Goal: Transaction & Acquisition: Book appointment/travel/reservation

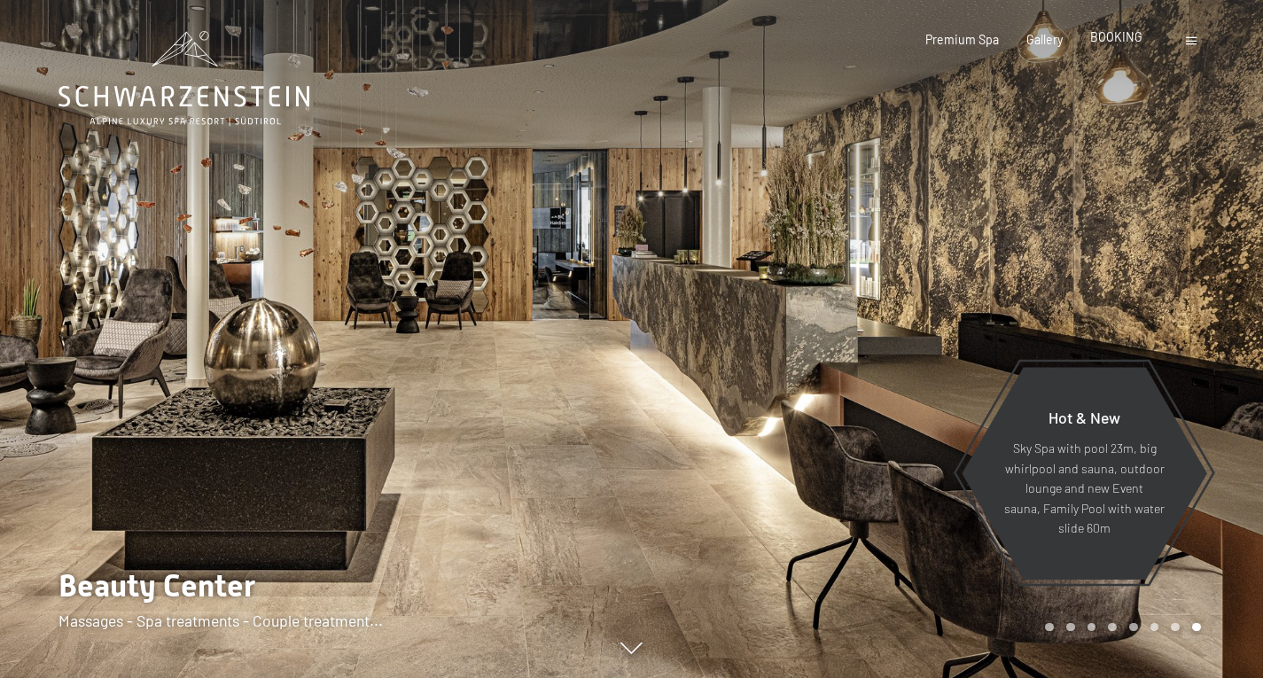
click at [1121, 39] on span "BOOKING" at bounding box center [1117, 36] width 52 height 15
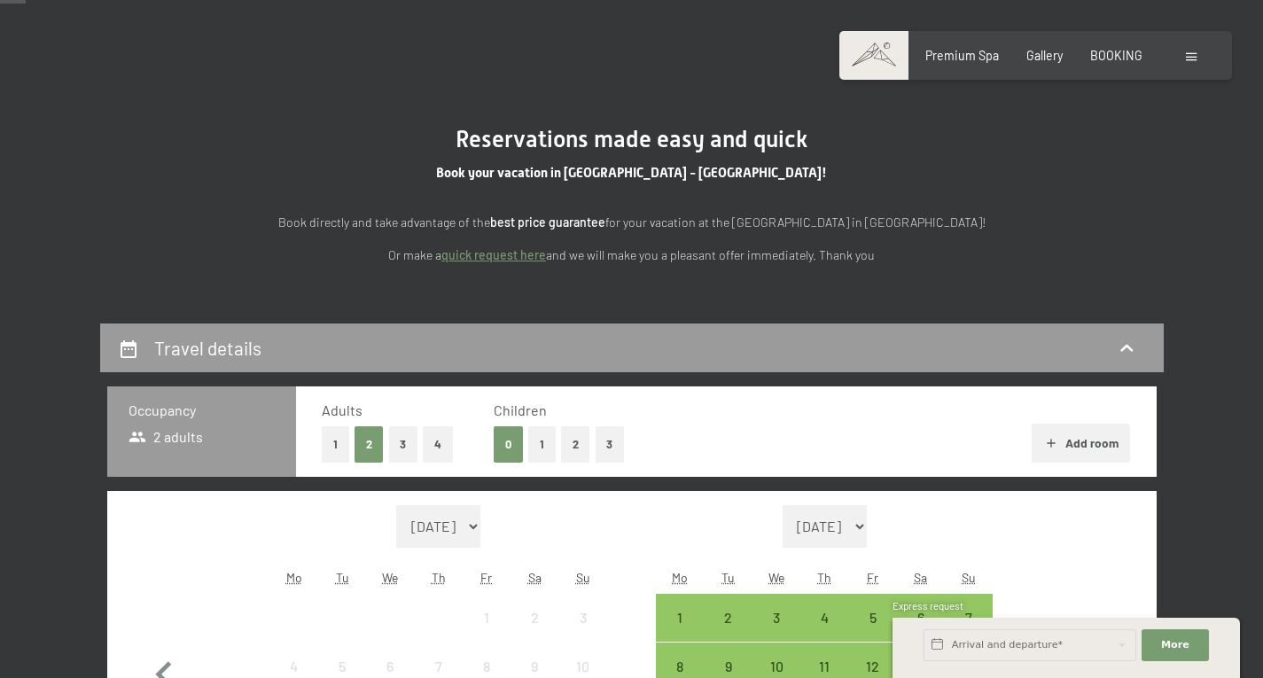
scroll to position [177, 0]
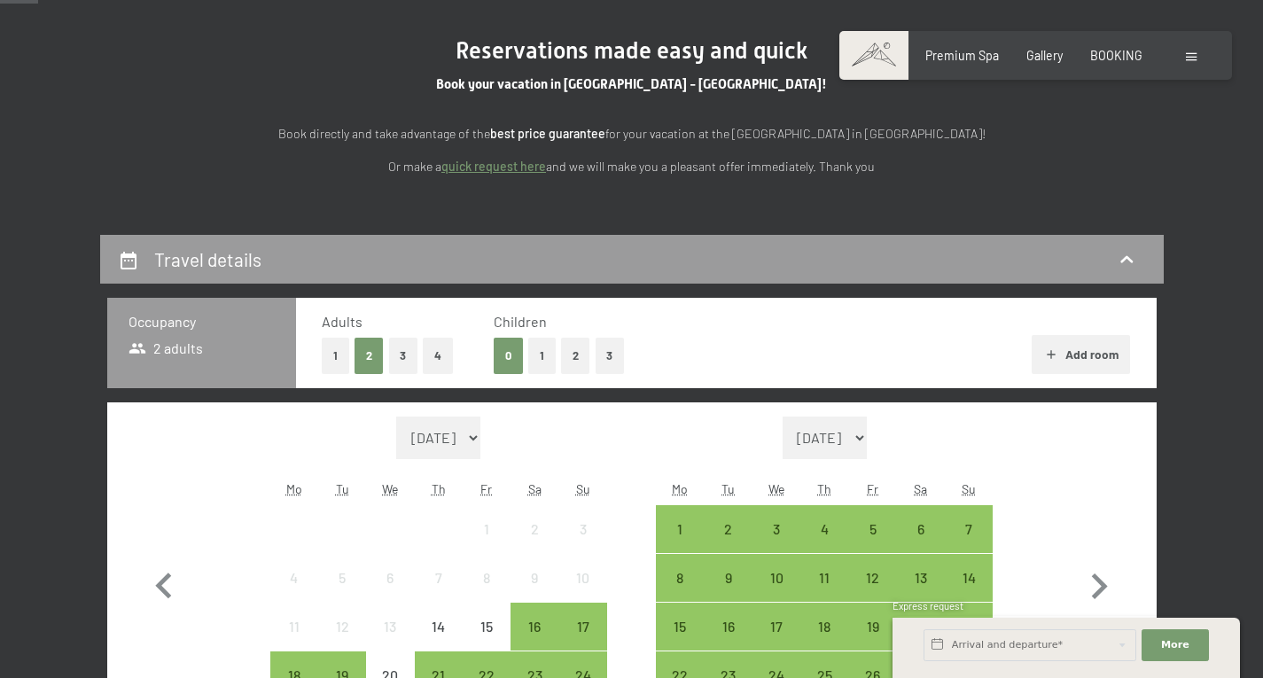
click at [1085, 349] on button "Add room" at bounding box center [1081, 354] width 98 height 39
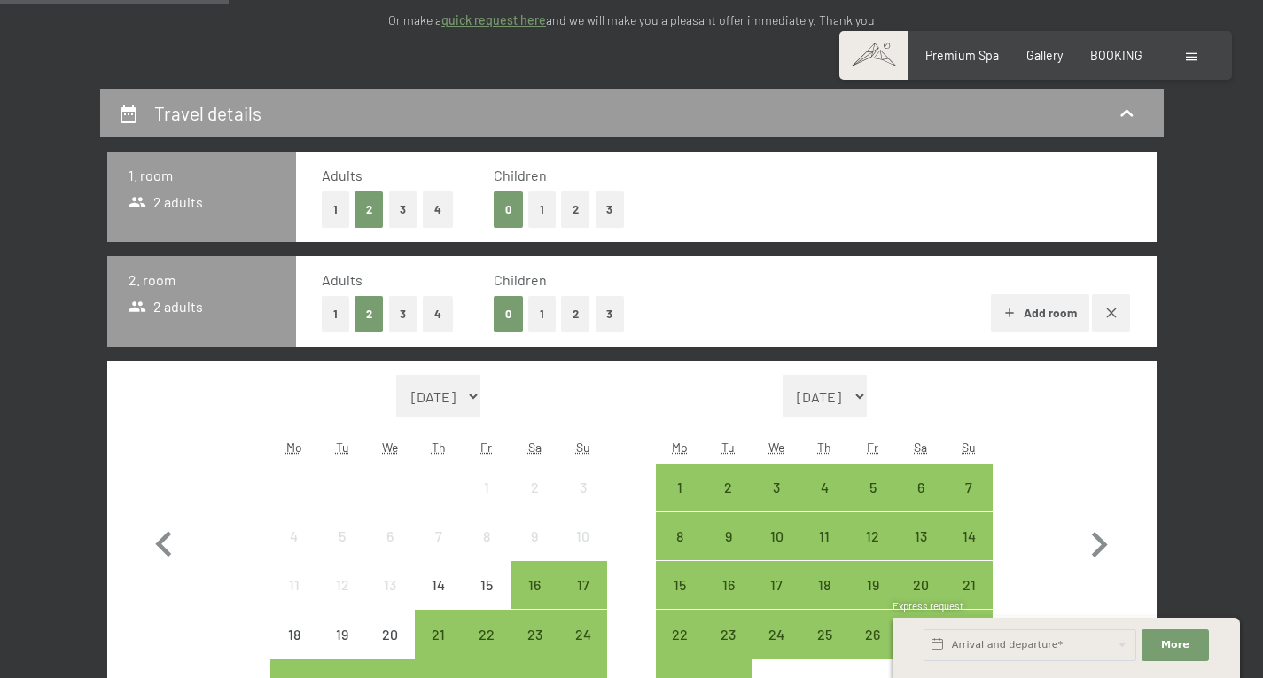
scroll to position [355, 0]
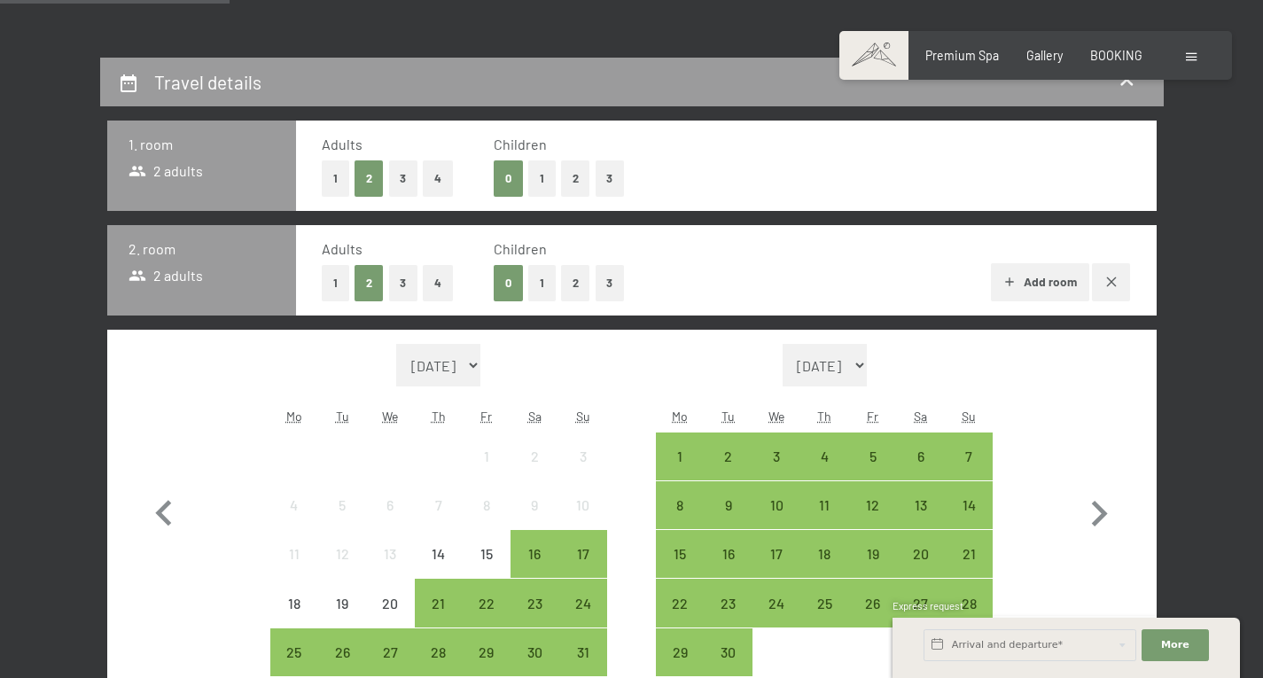
click at [1033, 278] on button "Add room" at bounding box center [1040, 282] width 98 height 39
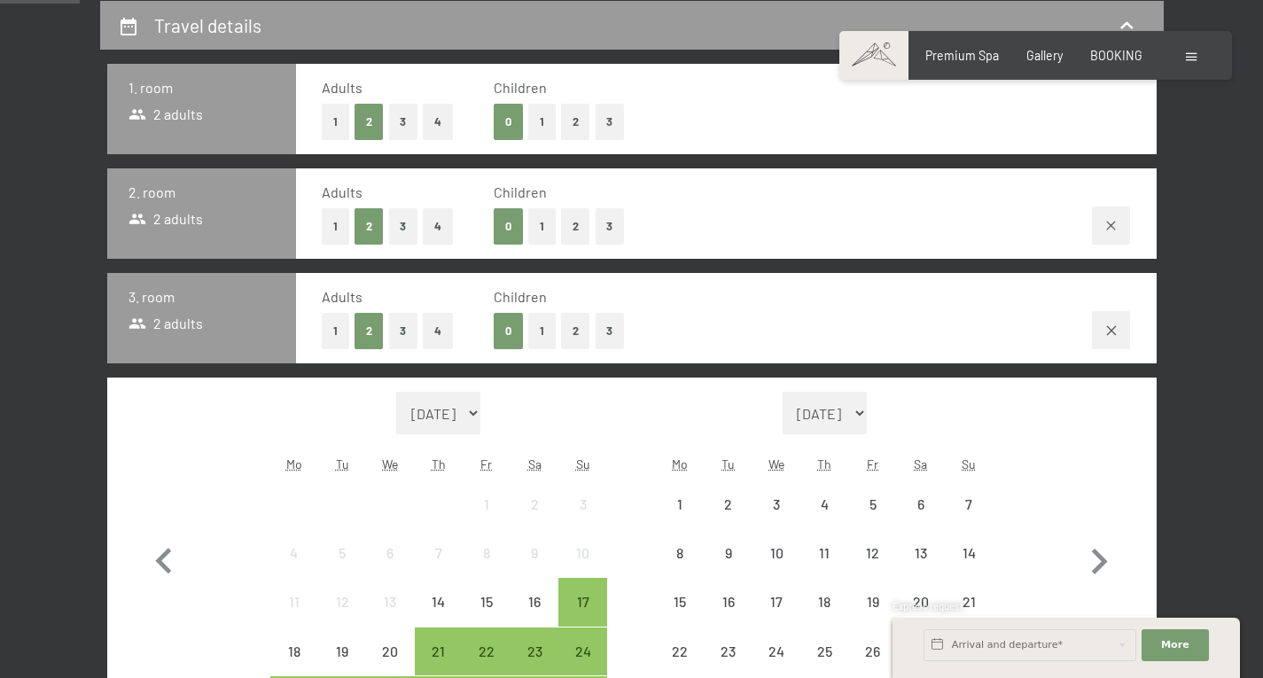
scroll to position [443, 0]
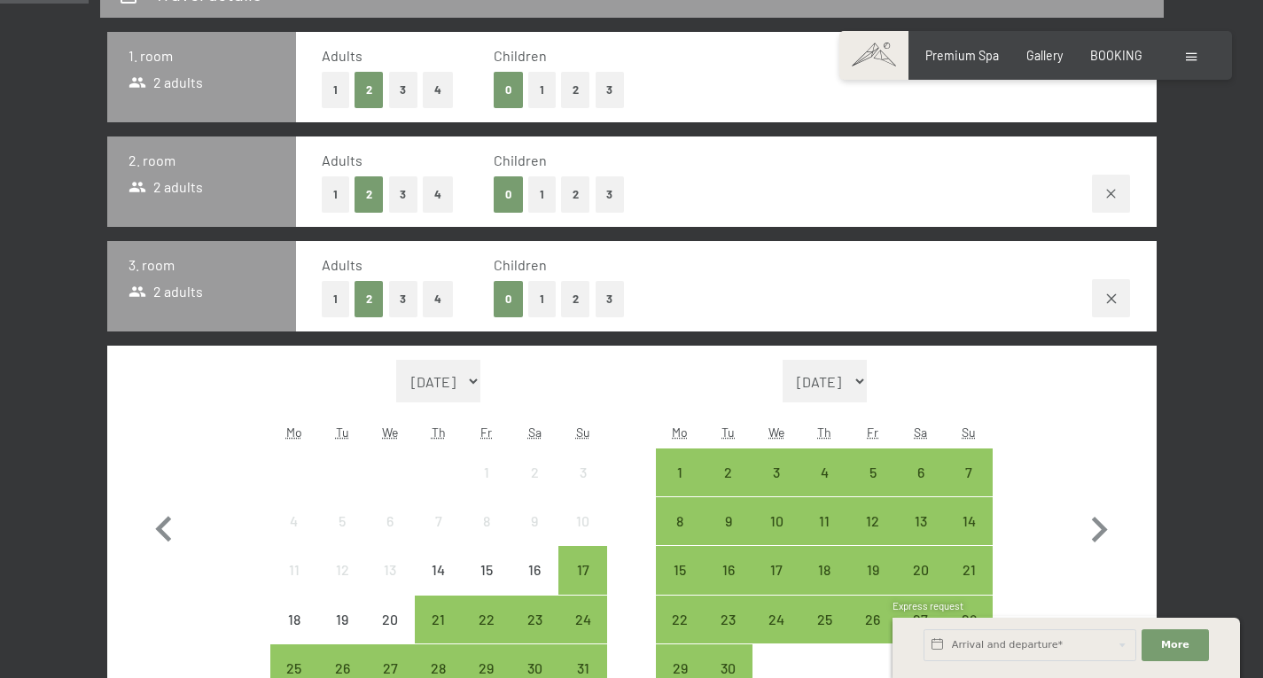
click at [497, 382] on span "Consent to marketing activities*" at bounding box center [560, 390] width 200 height 18
click at [451, 382] on input "Consent to marketing activities*" at bounding box center [443, 390] width 18 height 18
click at [494, 386] on span "Consent to marketing activities*" at bounding box center [560, 390] width 200 height 18
click at [451, 386] on input "Consent to marketing activities*" at bounding box center [443, 390] width 18 height 18
click at [498, 381] on span "Consent to marketing activities*" at bounding box center [560, 390] width 200 height 18
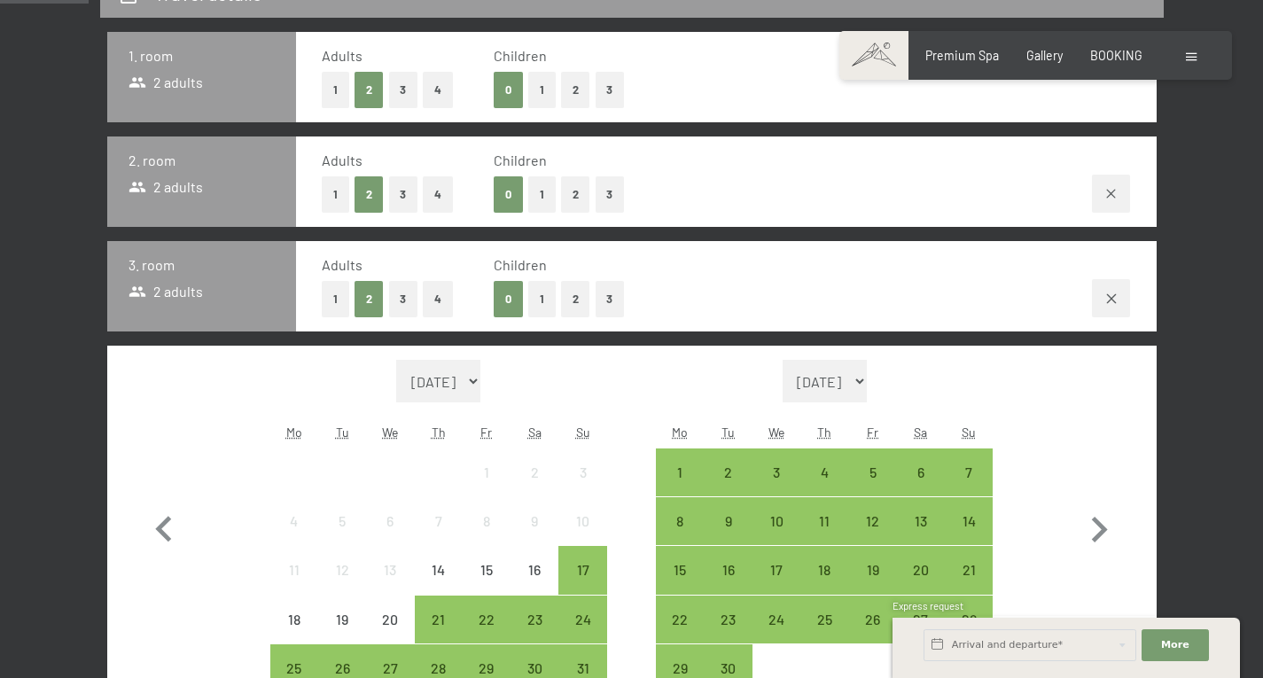
click at [451, 381] on input "Consent to marketing activities*" at bounding box center [443, 390] width 18 height 18
checkbox input "false"
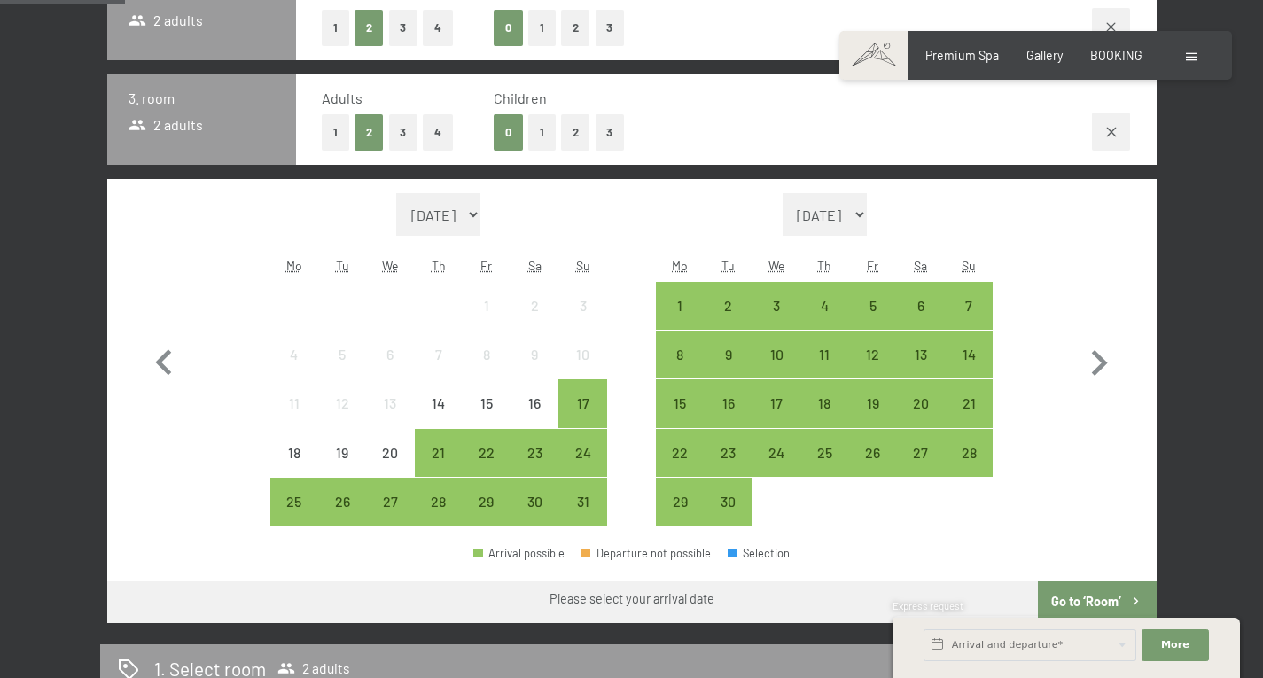
scroll to position [621, 0]
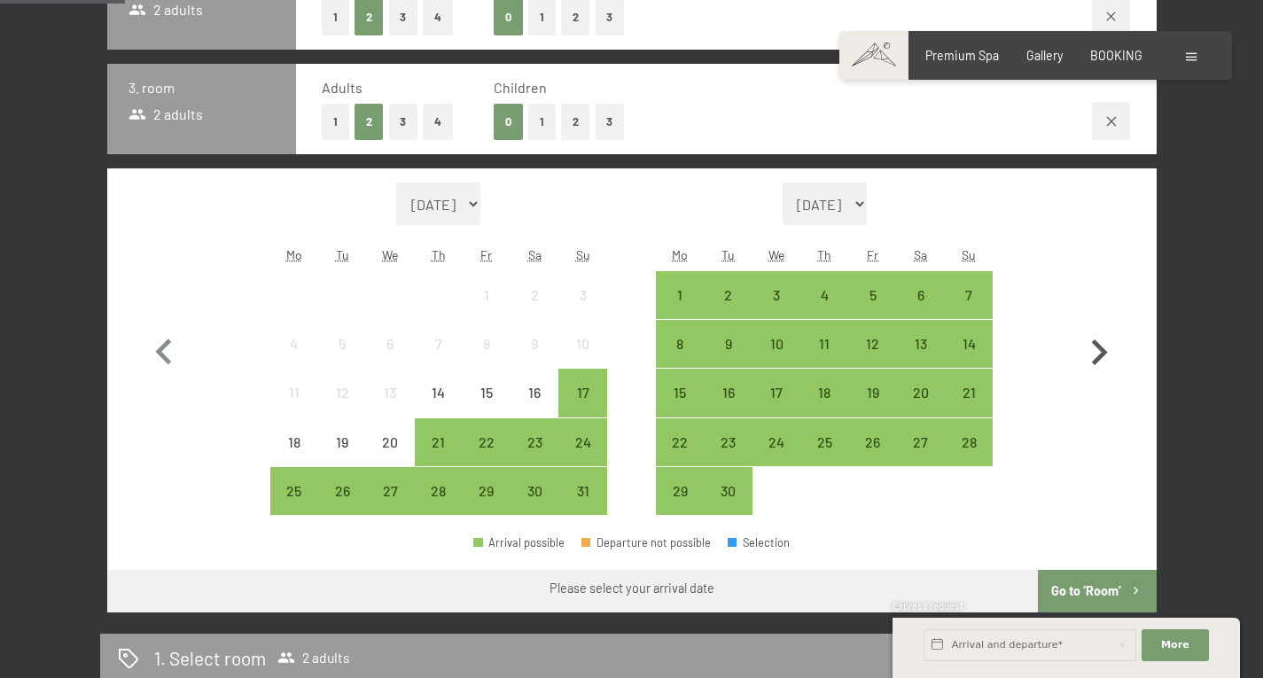
click at [1104, 355] on icon "button" at bounding box center [1100, 353] width 16 height 26
select select "2025-09-01"
select select "2025-10-01"
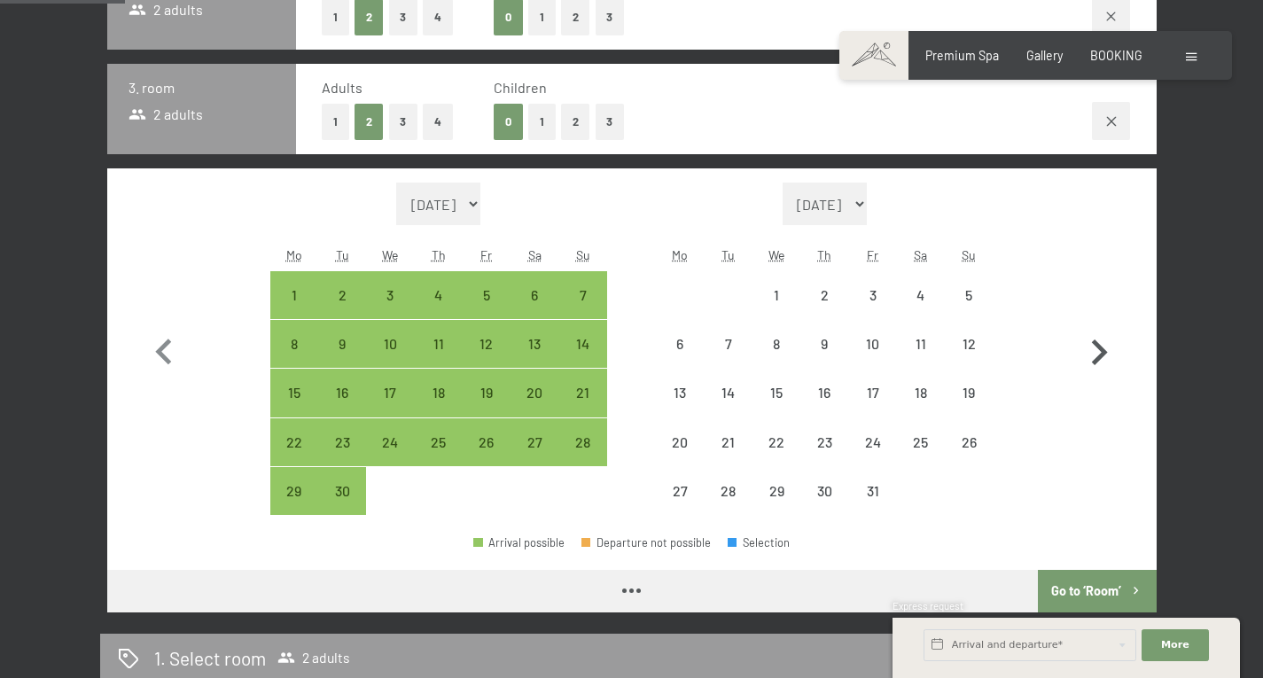
click at [1104, 355] on icon "button" at bounding box center [1100, 353] width 16 height 26
select select "2025-10-01"
select select "2025-11-01"
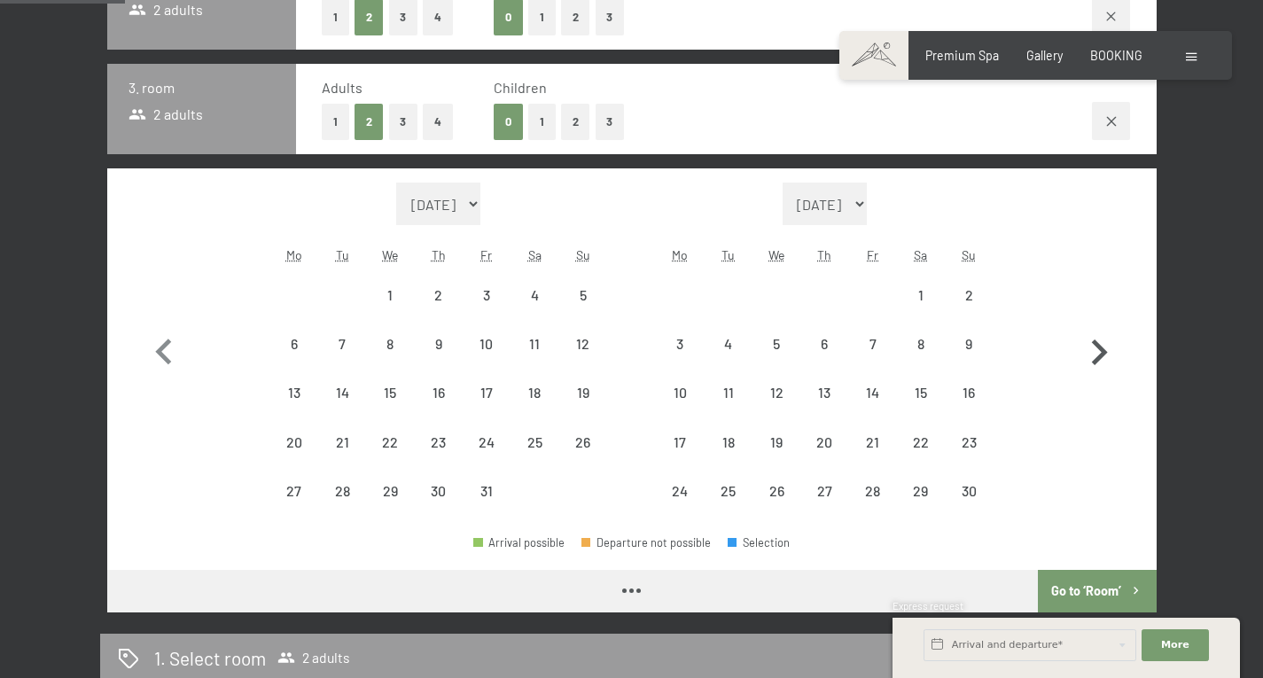
click at [1104, 355] on icon "button" at bounding box center [1100, 353] width 16 height 26
select select "2025-11-01"
select select "2025-12-01"
click at [1104, 355] on icon "button" at bounding box center [1100, 353] width 16 height 26
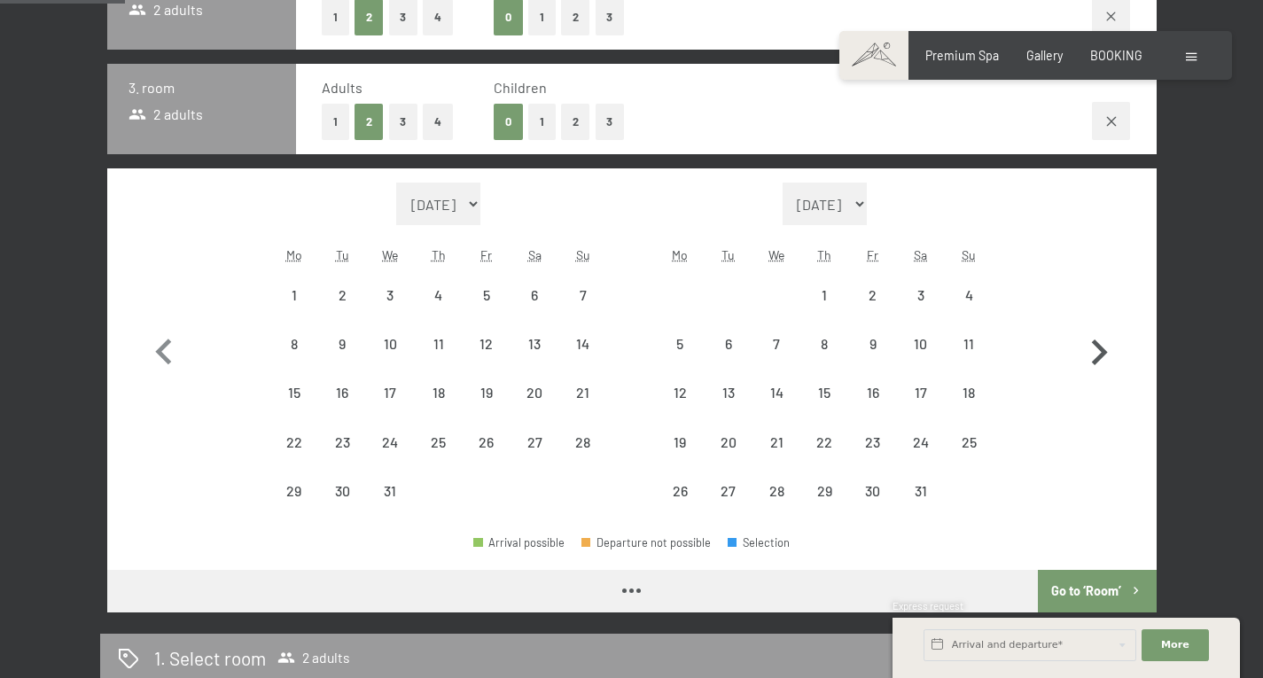
select select "2026-01-01"
select select "2026-02-01"
select select "2026-01-01"
select select "2026-02-01"
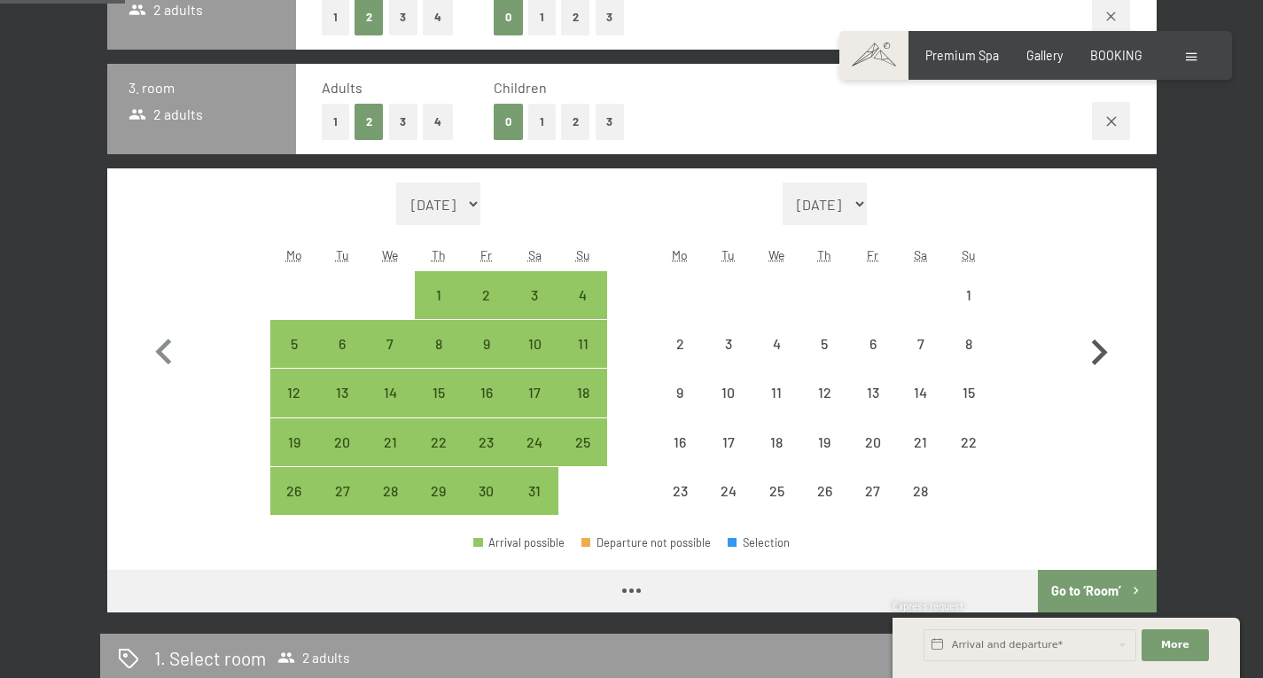
select select "2026-01-01"
select select "2026-02-01"
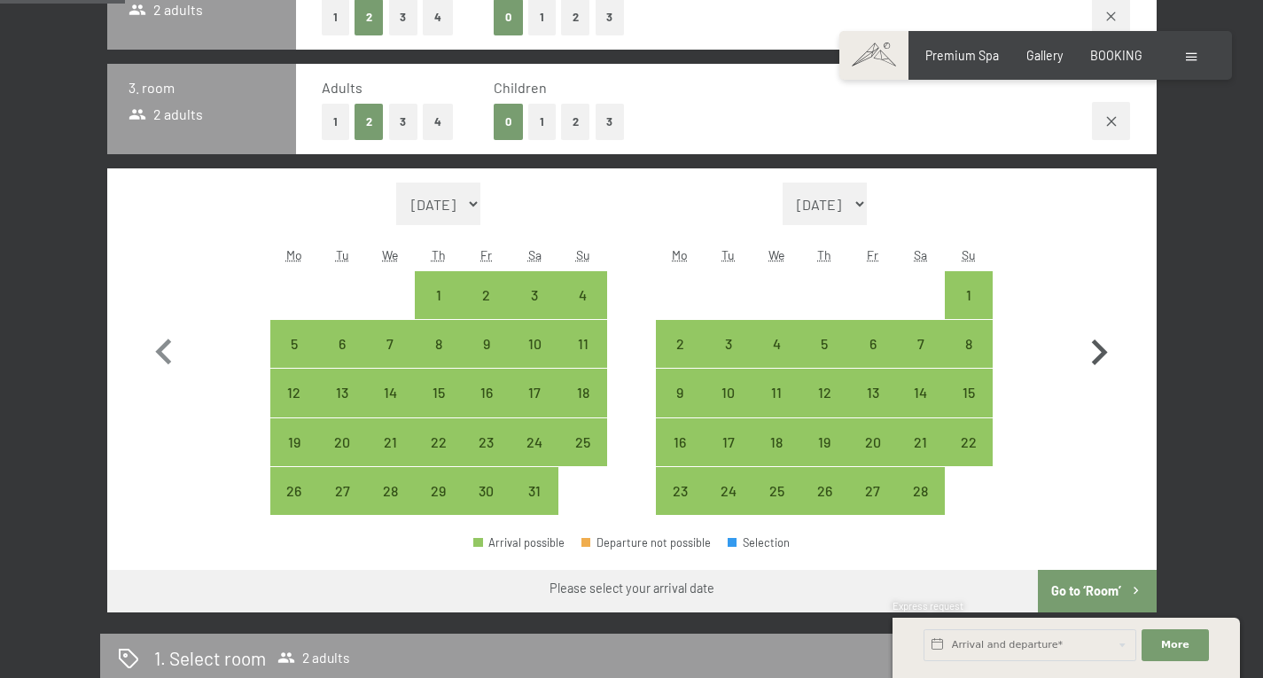
click at [1104, 355] on icon "button" at bounding box center [1100, 353] width 16 height 26
select select "2026-02-01"
select select "2026-03-01"
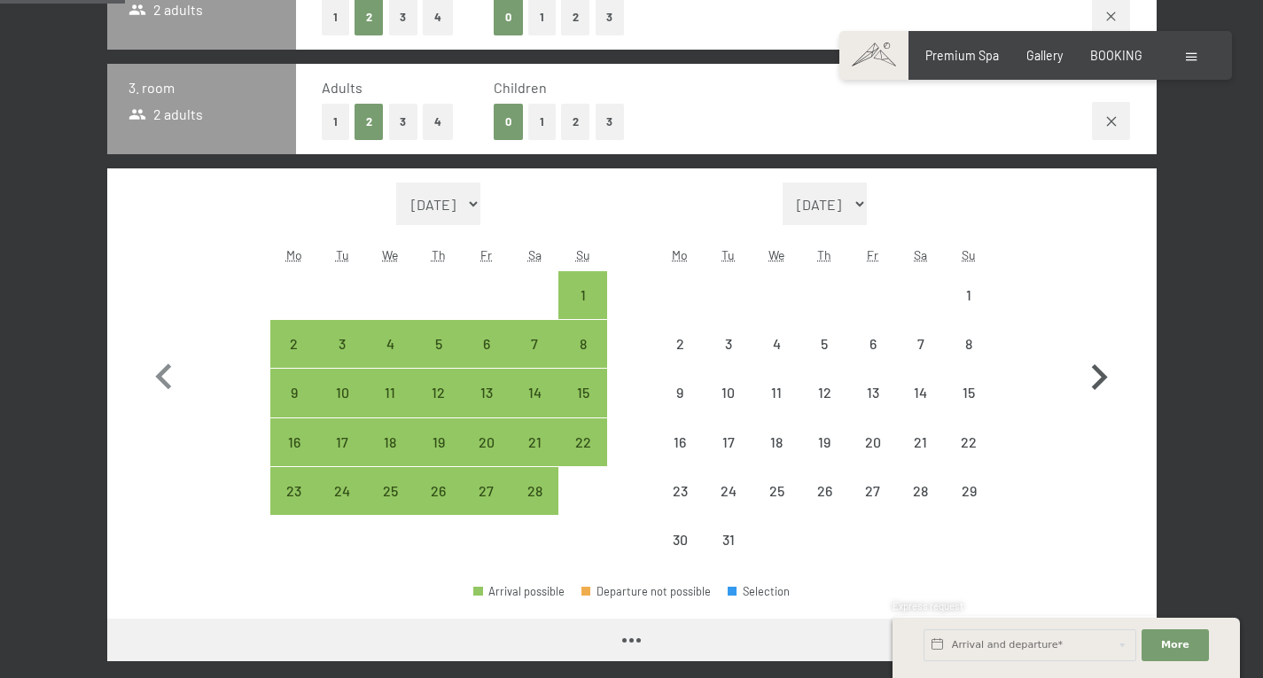
click at [1104, 355] on icon "button" at bounding box center [1099, 377] width 51 height 51
select select "2026-03-01"
select select "2026-04-01"
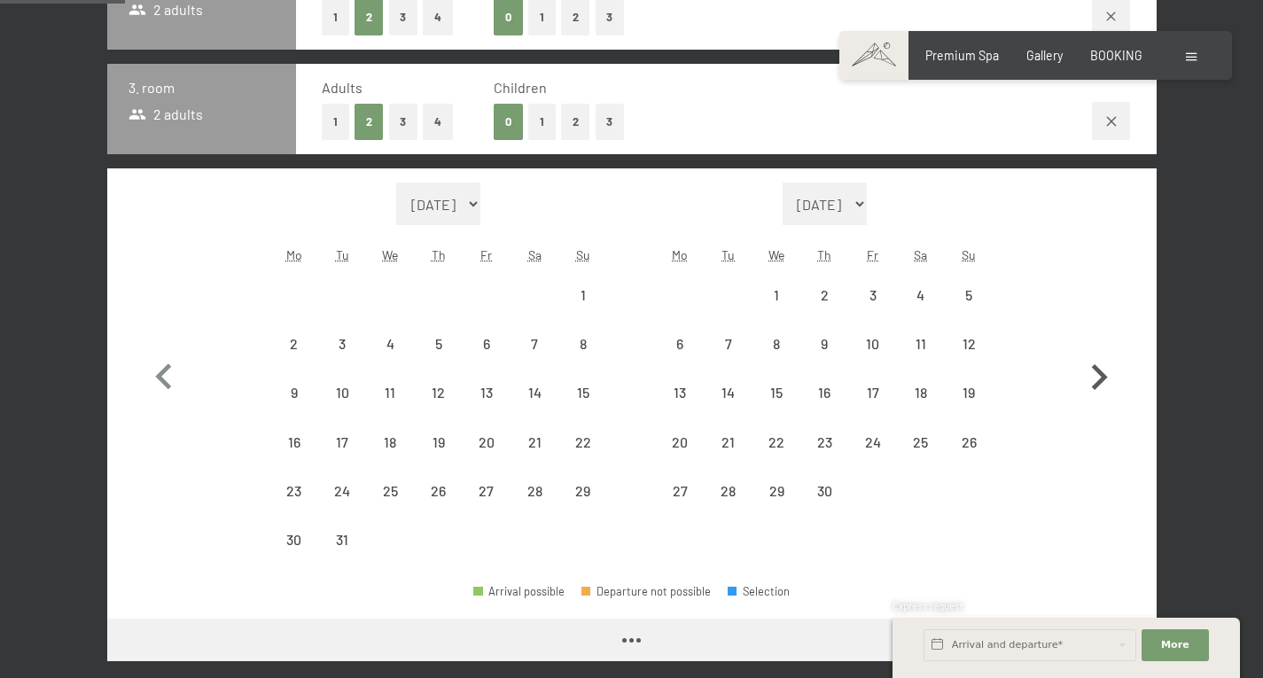
click at [1104, 355] on icon "button" at bounding box center [1099, 377] width 51 height 51
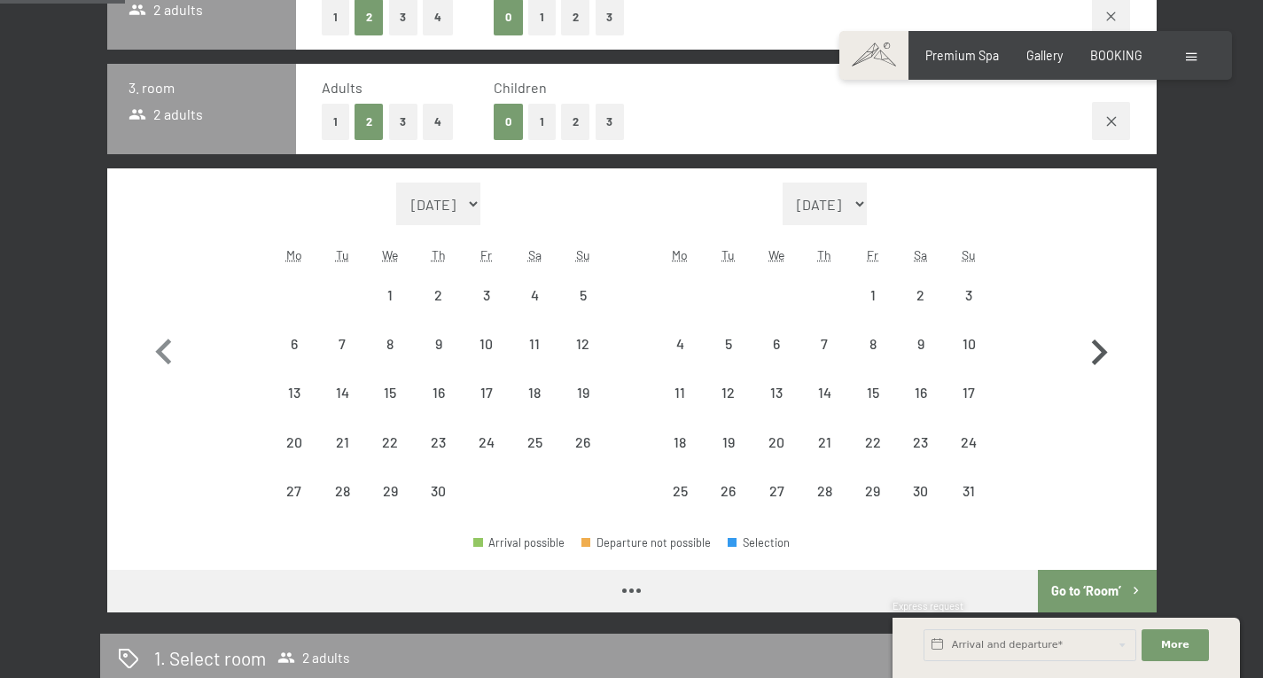
click at [1104, 355] on icon "button" at bounding box center [1100, 353] width 16 height 26
select select "2026-05-01"
select select "2026-06-01"
select select "2026-05-01"
select select "2026-06-01"
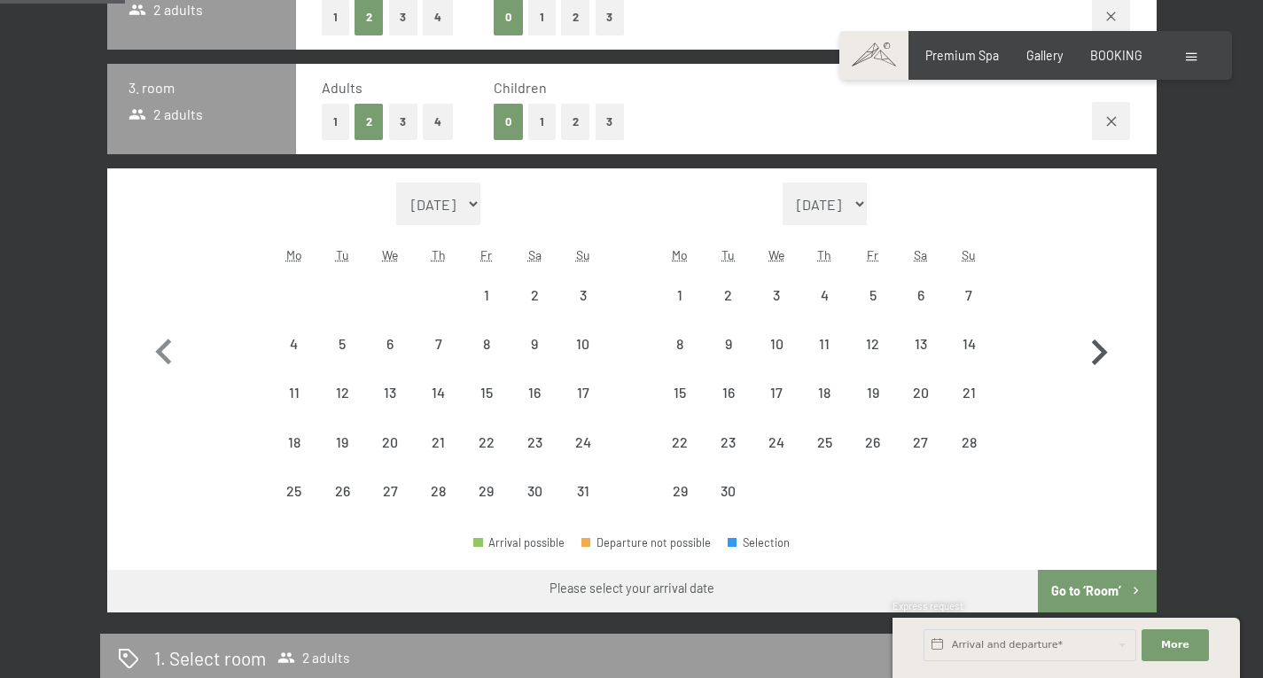
click at [1104, 355] on icon "button" at bounding box center [1100, 353] width 16 height 26
select select "2026-06-01"
select select "2026-07-01"
click at [1104, 355] on icon "button" at bounding box center [1100, 353] width 16 height 26
select select "2026-07-01"
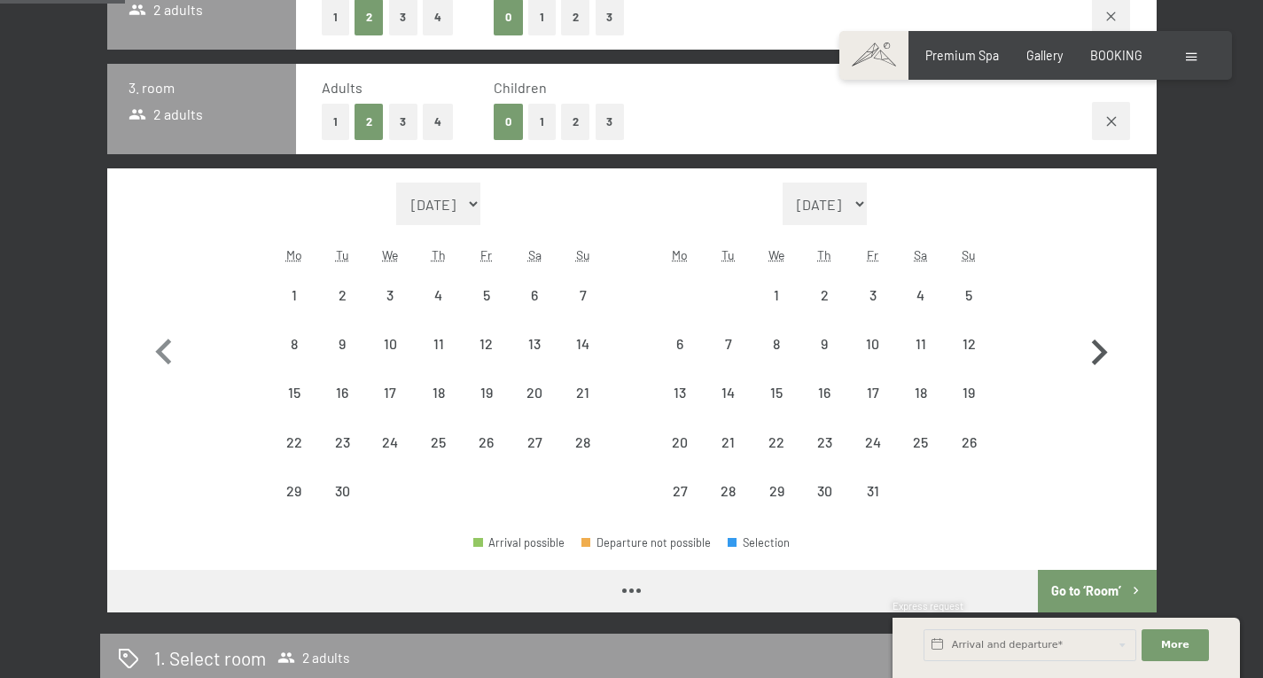
select select "2026-08-01"
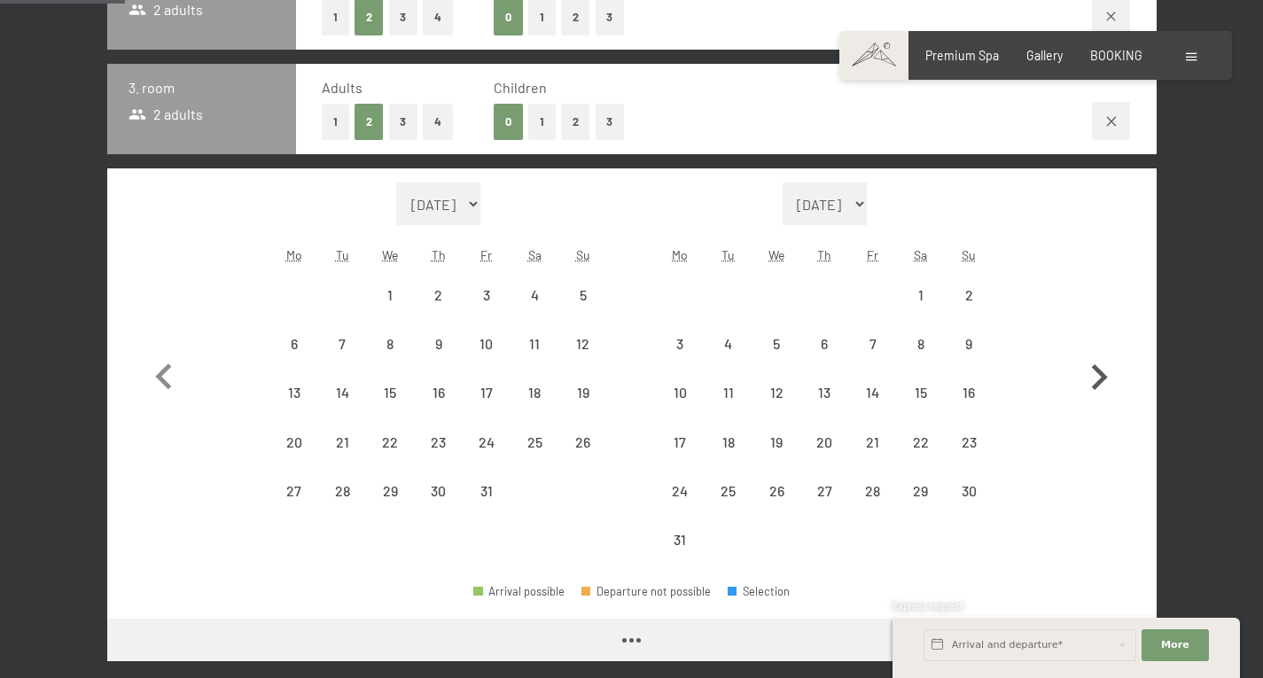
select select "2026-07-01"
select select "2026-08-01"
select select "2026-07-01"
select select "2026-08-01"
click at [162, 381] on icon "button" at bounding box center [163, 377] width 16 height 26
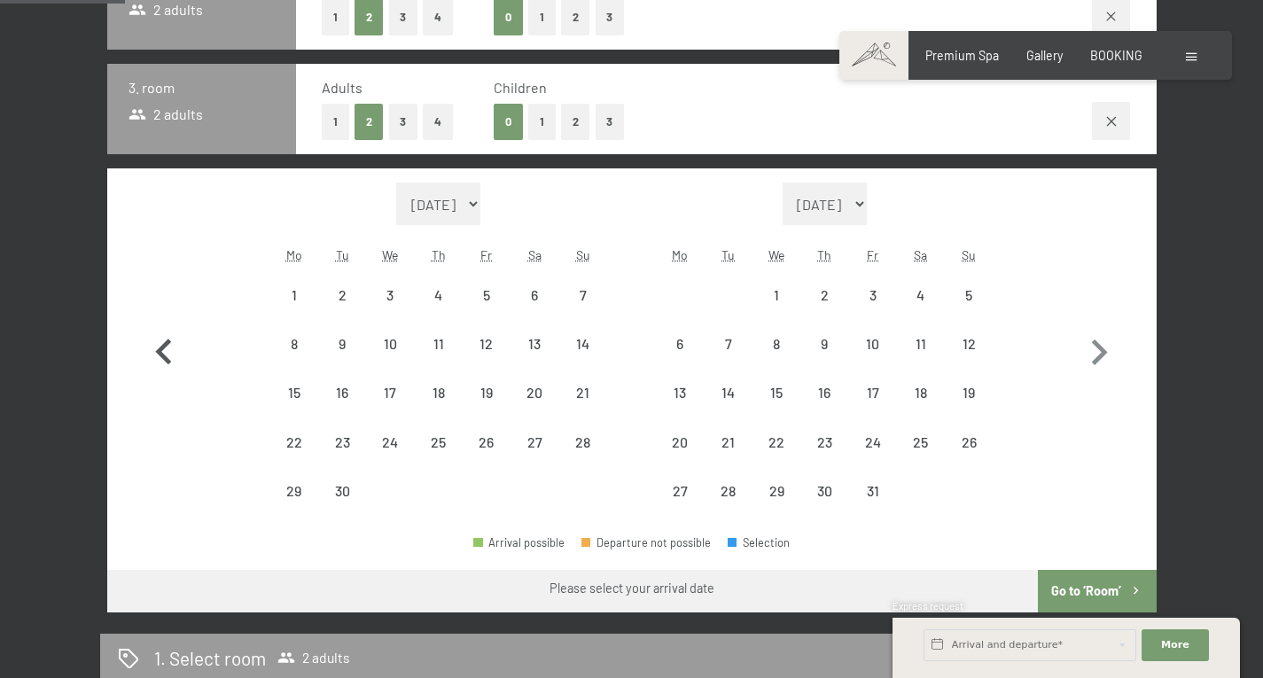
click at [162, 381] on button "button" at bounding box center [163, 349] width 51 height 333
select select "2026-04-01"
select select "2026-05-01"
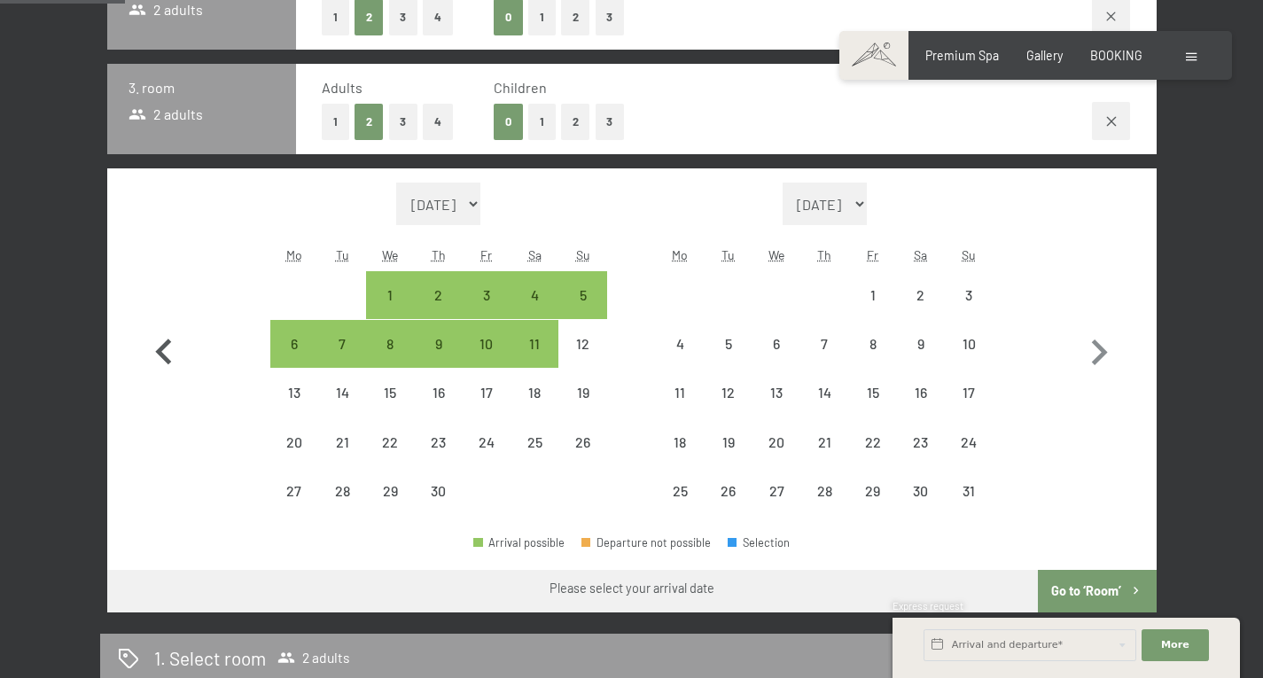
click at [162, 381] on button "button" at bounding box center [163, 349] width 51 height 333
select select "2026-03-01"
select select "2026-04-01"
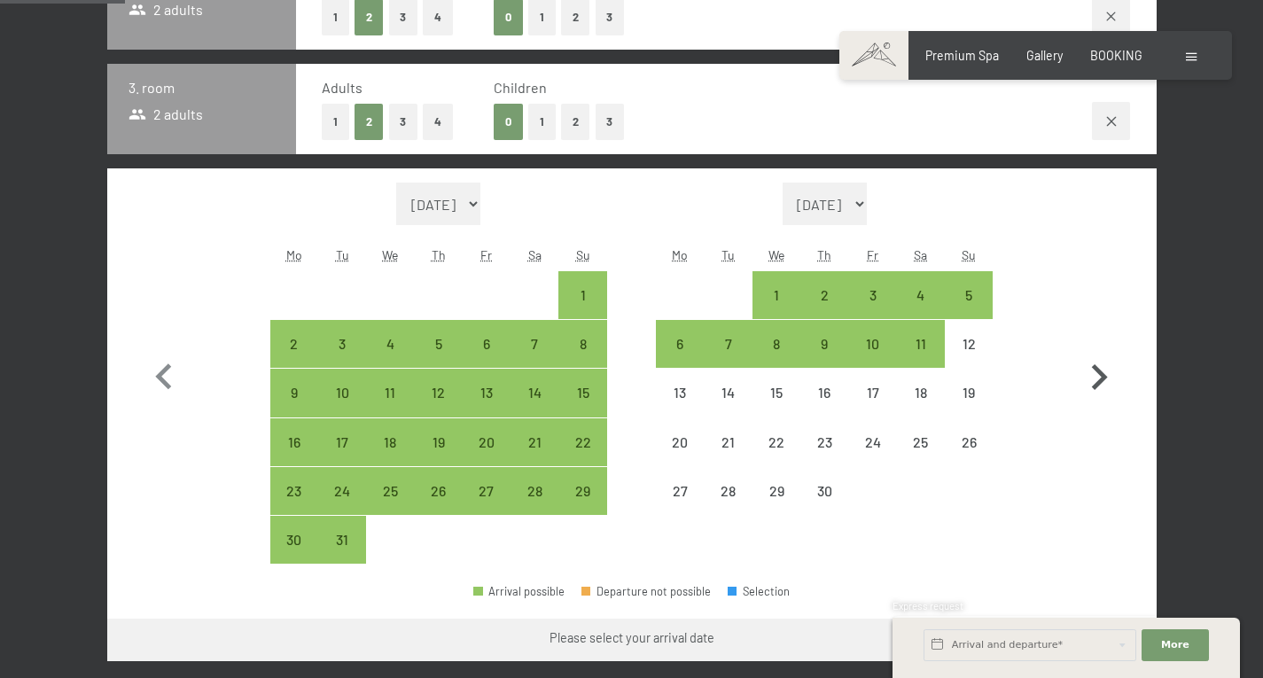
click at [1101, 376] on icon "button" at bounding box center [1100, 377] width 16 height 26
click at [1101, 376] on icon "button" at bounding box center [1099, 377] width 51 height 51
select select "2026-05-01"
select select "2026-06-01"
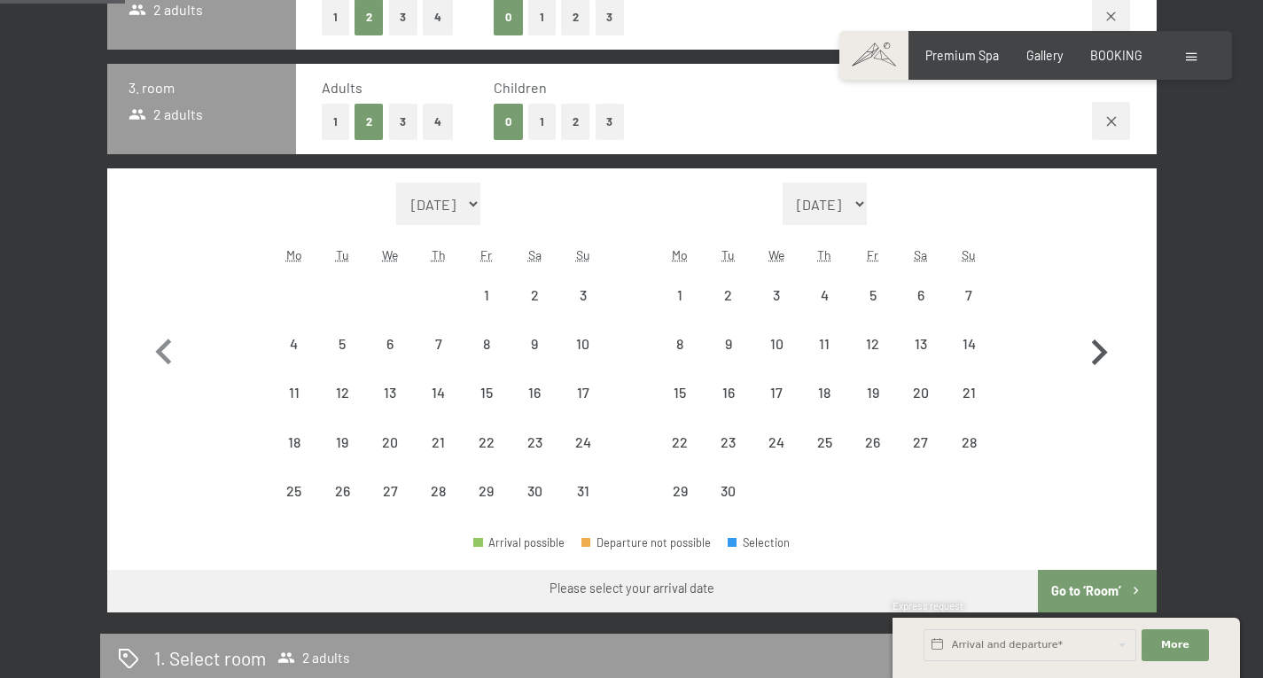
click at [1101, 376] on icon "button" at bounding box center [1099, 352] width 51 height 51
select select "2026-06-01"
select select "2026-07-01"
click at [157, 352] on icon "button" at bounding box center [163, 353] width 16 height 26
select select "2026-05-01"
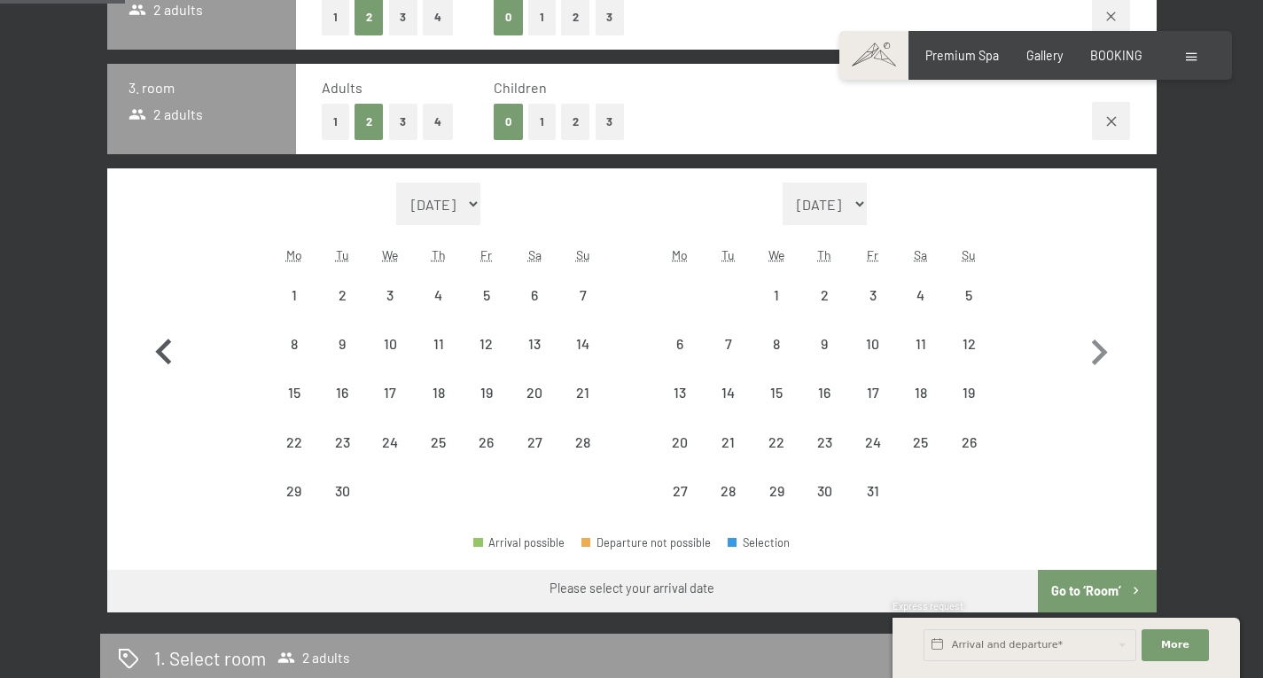
select select "2026-06-01"
click at [157, 352] on icon "button" at bounding box center [163, 353] width 16 height 26
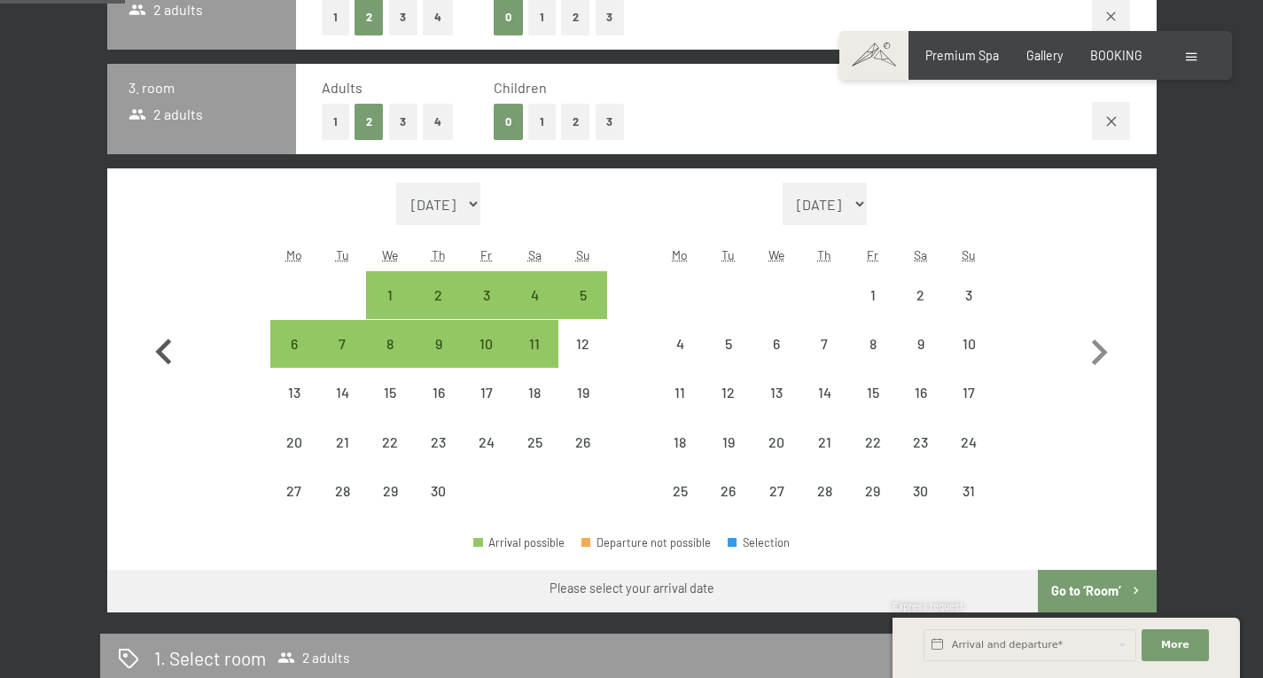
click at [159, 352] on icon "button" at bounding box center [163, 353] width 16 height 26
click at [159, 352] on icon "button" at bounding box center [163, 352] width 51 height 51
select select "2026-02-01"
select select "2026-03-01"
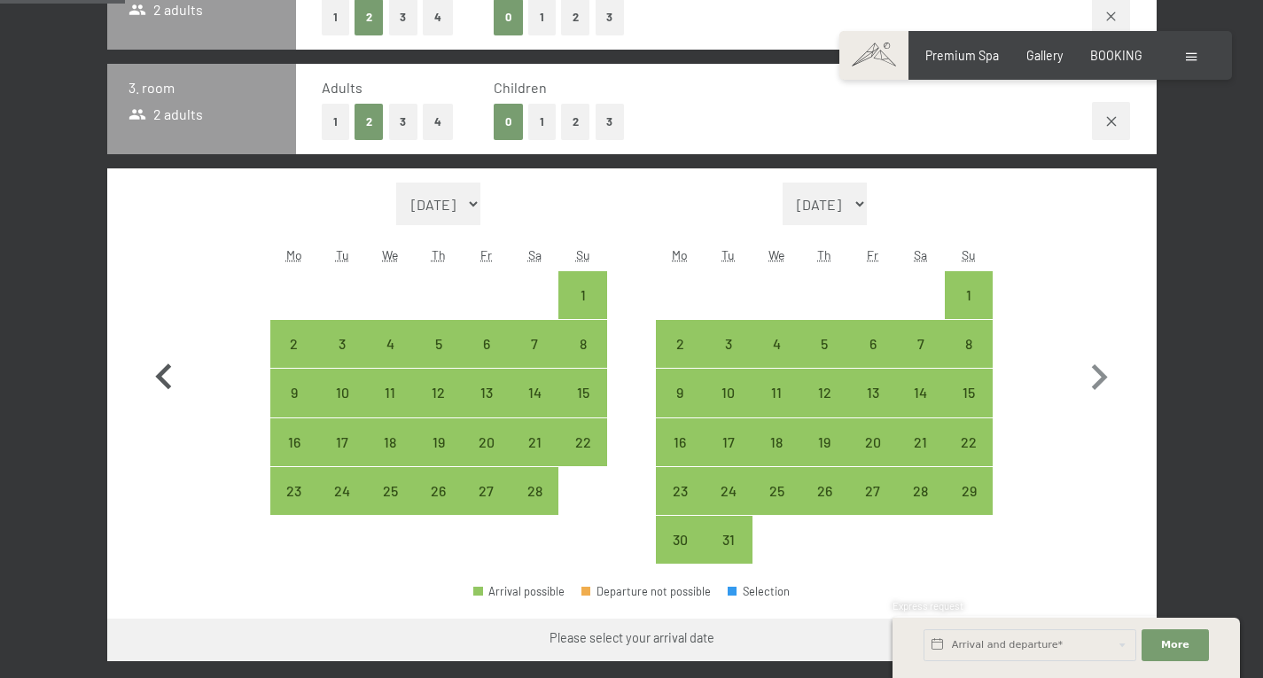
click at [159, 352] on icon "button" at bounding box center [163, 377] width 51 height 51
click at [159, 364] on icon "button" at bounding box center [163, 377] width 16 height 26
select select "2025-12-01"
select select "2026-01-01"
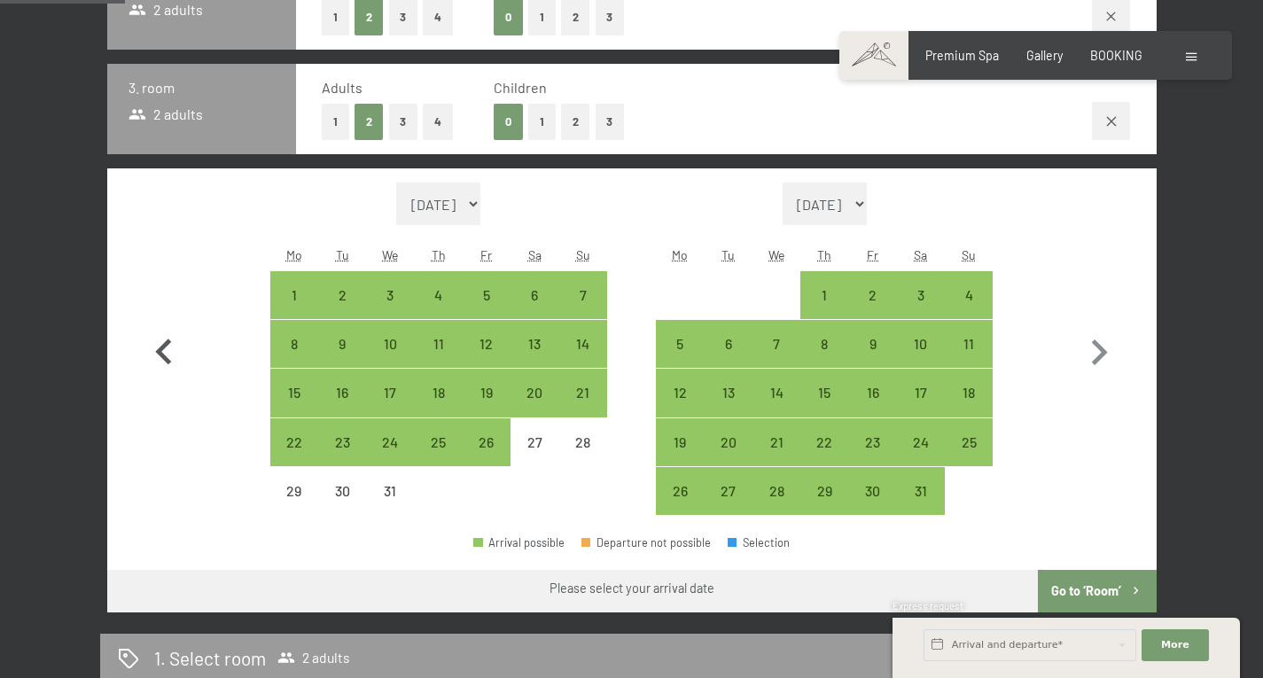
click at [160, 352] on icon "button" at bounding box center [163, 353] width 16 height 26
select select "2025-11-01"
select select "2025-12-01"
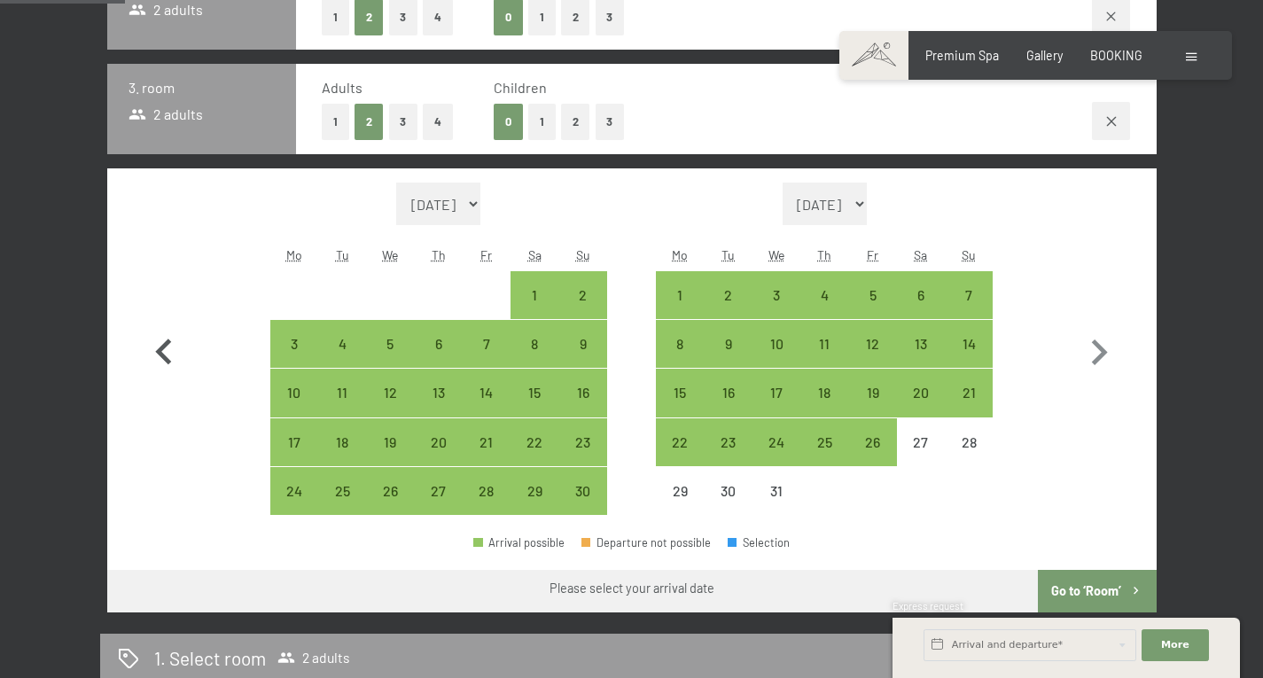
click at [160, 351] on icon "button" at bounding box center [163, 353] width 16 height 26
select select "2025-10-01"
select select "2025-11-01"
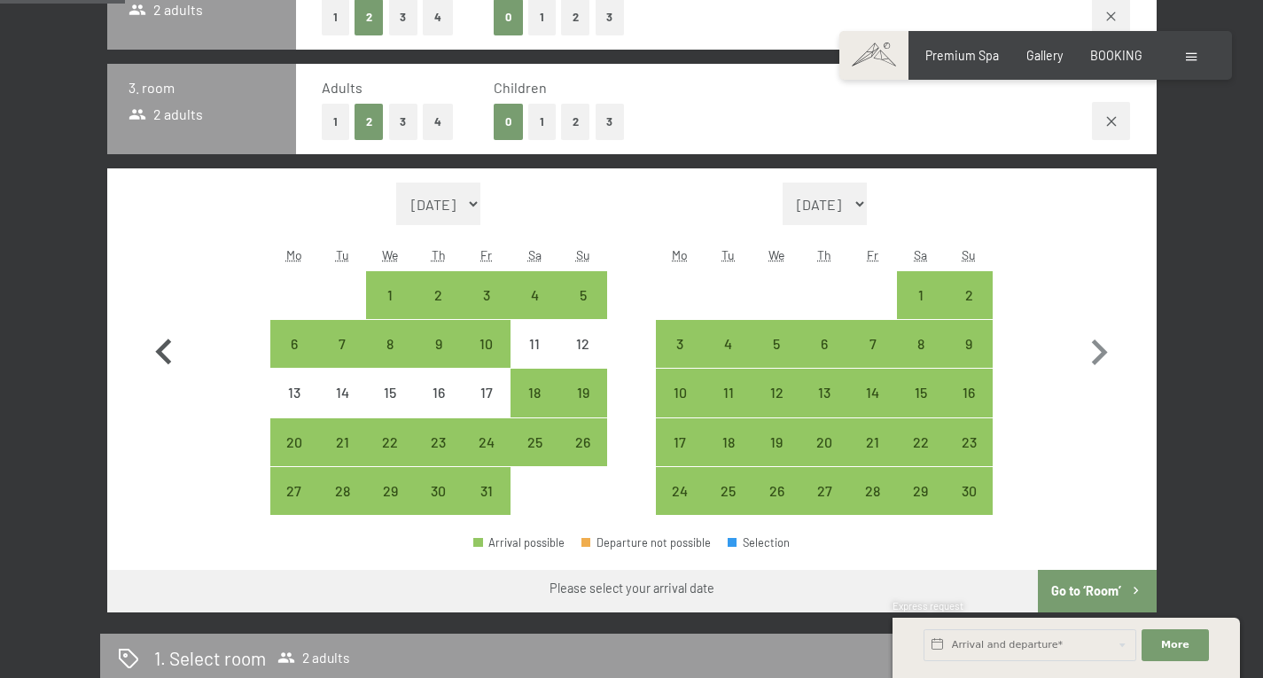
click at [160, 351] on icon "button" at bounding box center [163, 353] width 16 height 26
select select "2025-09-01"
select select "2025-10-01"
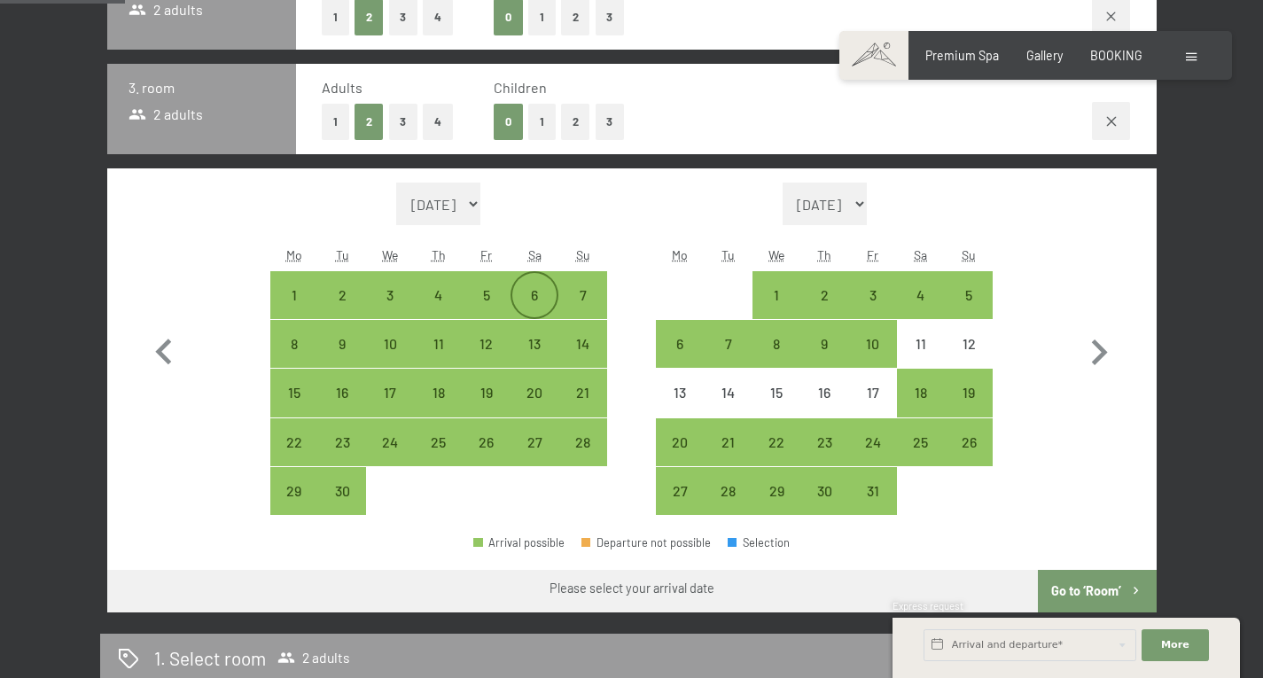
click at [541, 297] on div "6" at bounding box center [534, 310] width 44 height 44
select select "2025-09-01"
select select "2025-10-01"
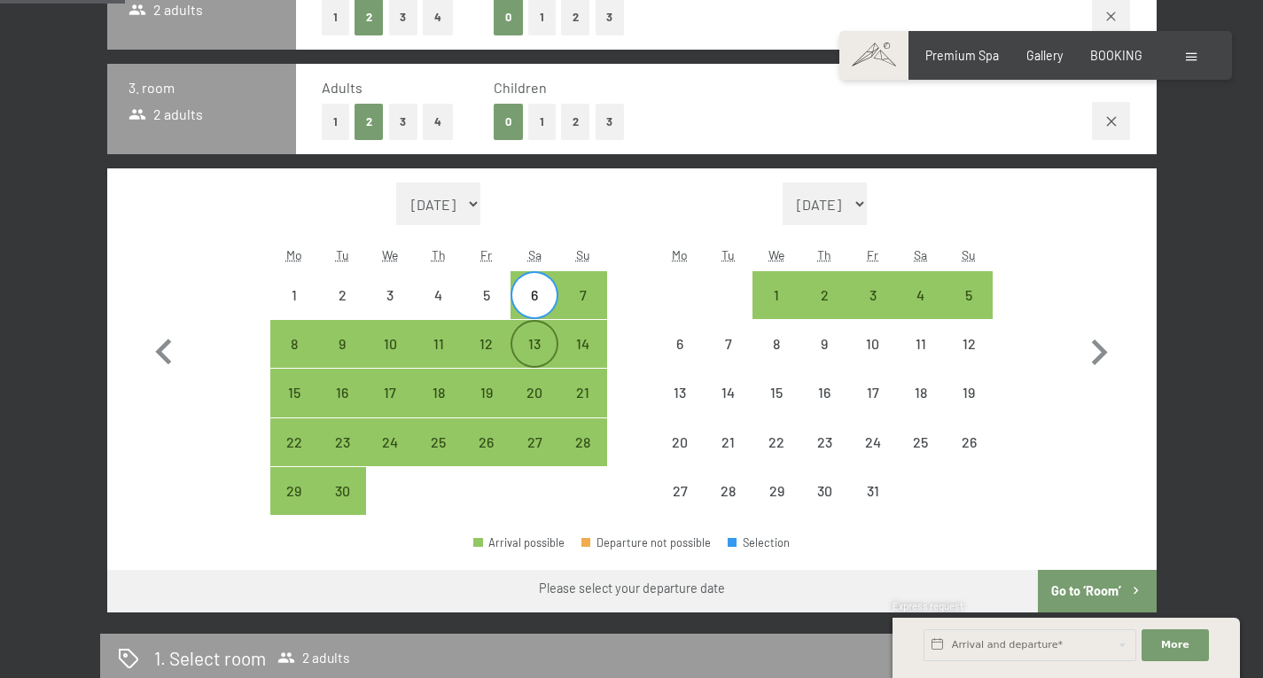
click at [536, 346] on div "13" at bounding box center [534, 359] width 44 height 44
select select "2025-09-01"
select select "2025-10-01"
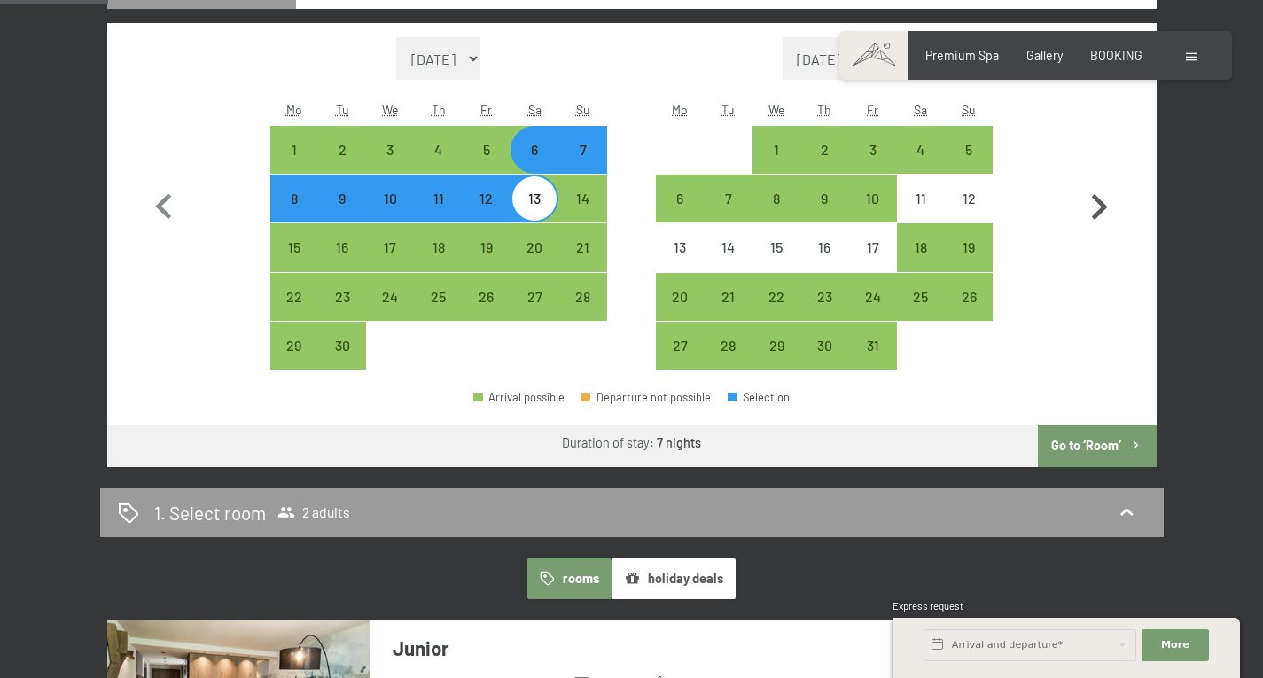
scroll to position [798, 0]
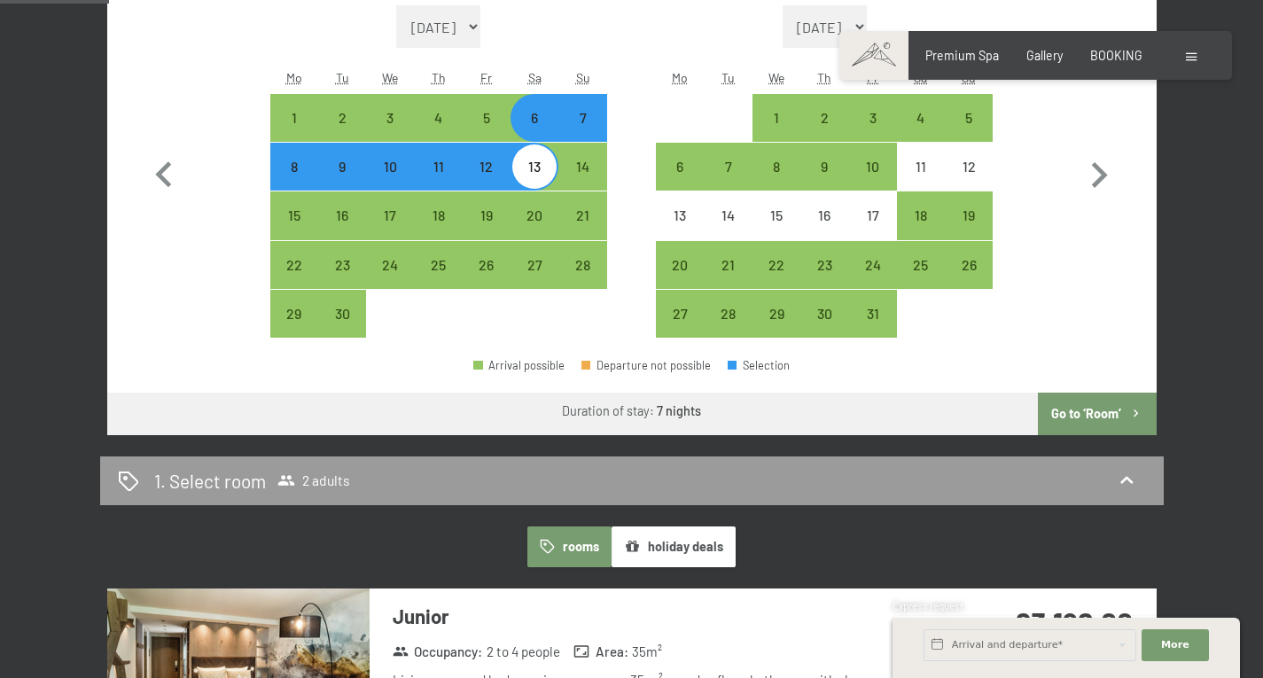
click at [1075, 415] on button "Go to ‘Room’" at bounding box center [1097, 414] width 118 height 43
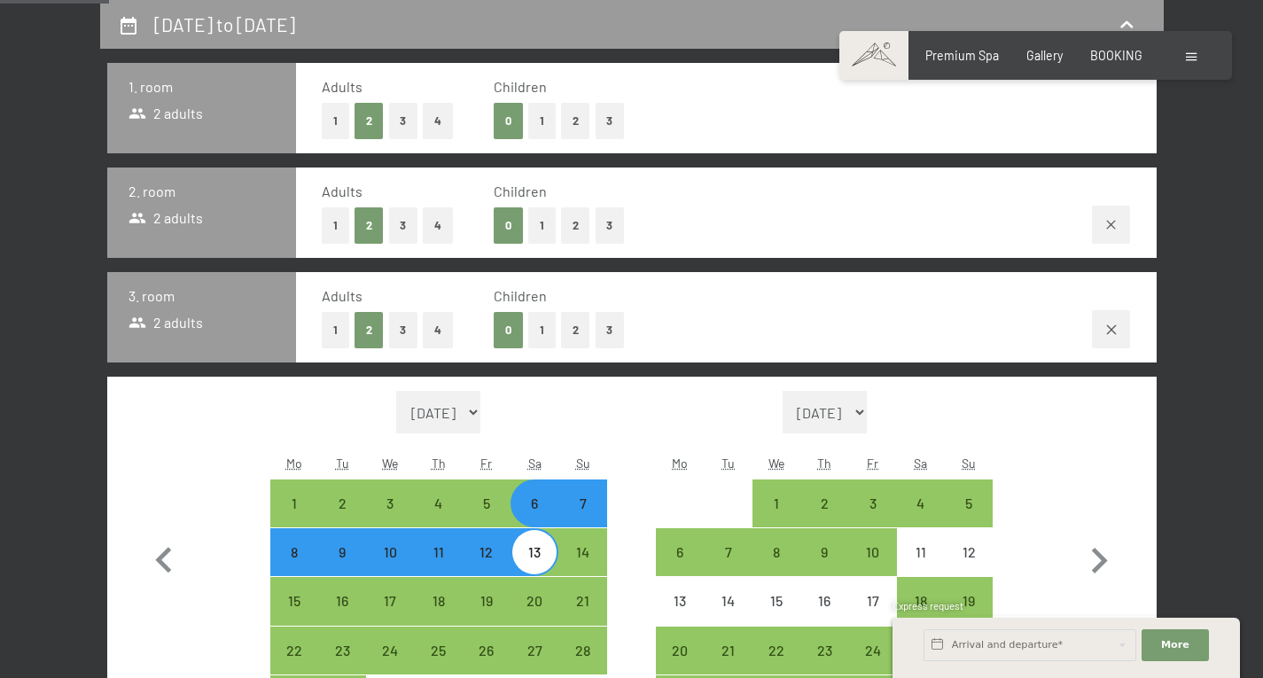
select select "2025-09-01"
select select "2025-10-01"
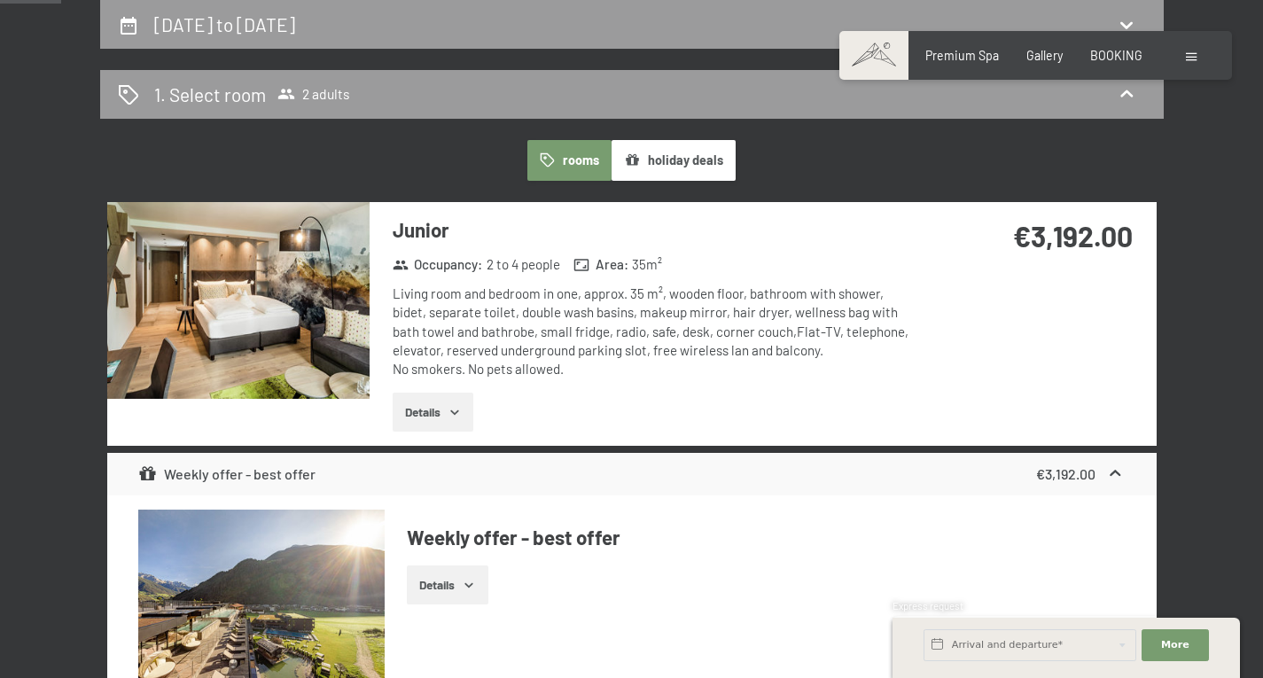
click at [305, 312] on img at bounding box center [238, 300] width 262 height 197
click at [0, 0] on button "button" at bounding box center [0, 0] width 0 height 0
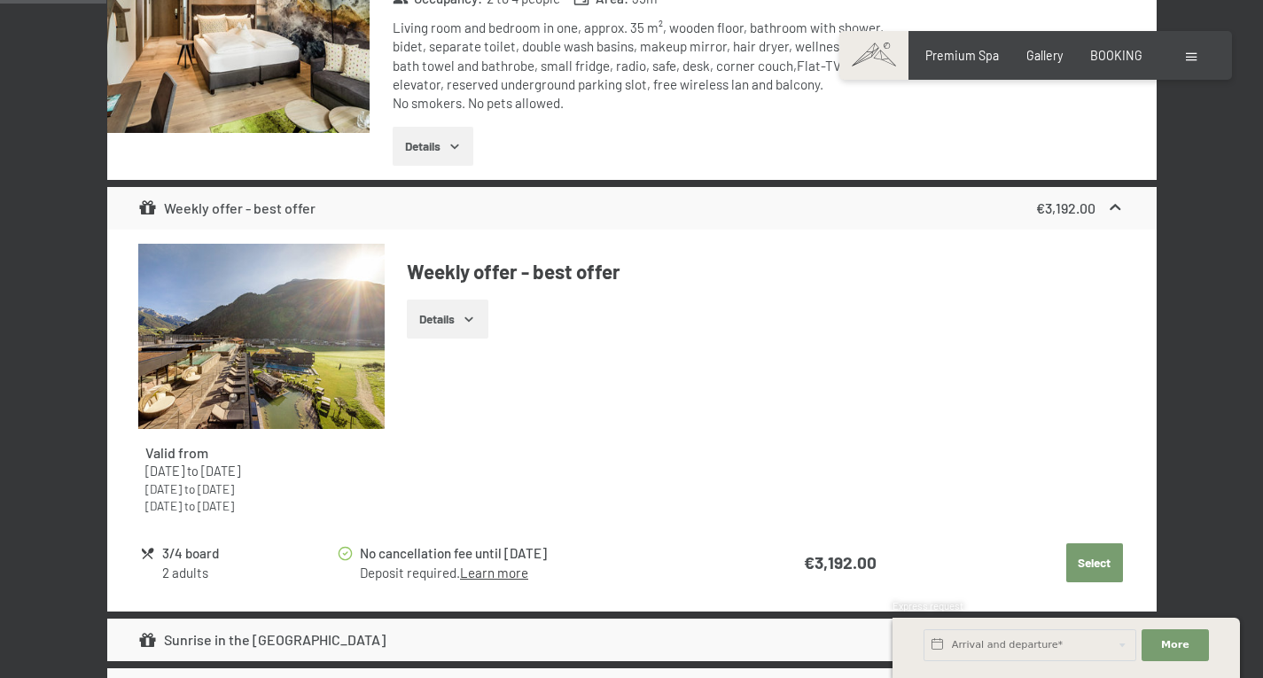
scroll to position [944, 0]
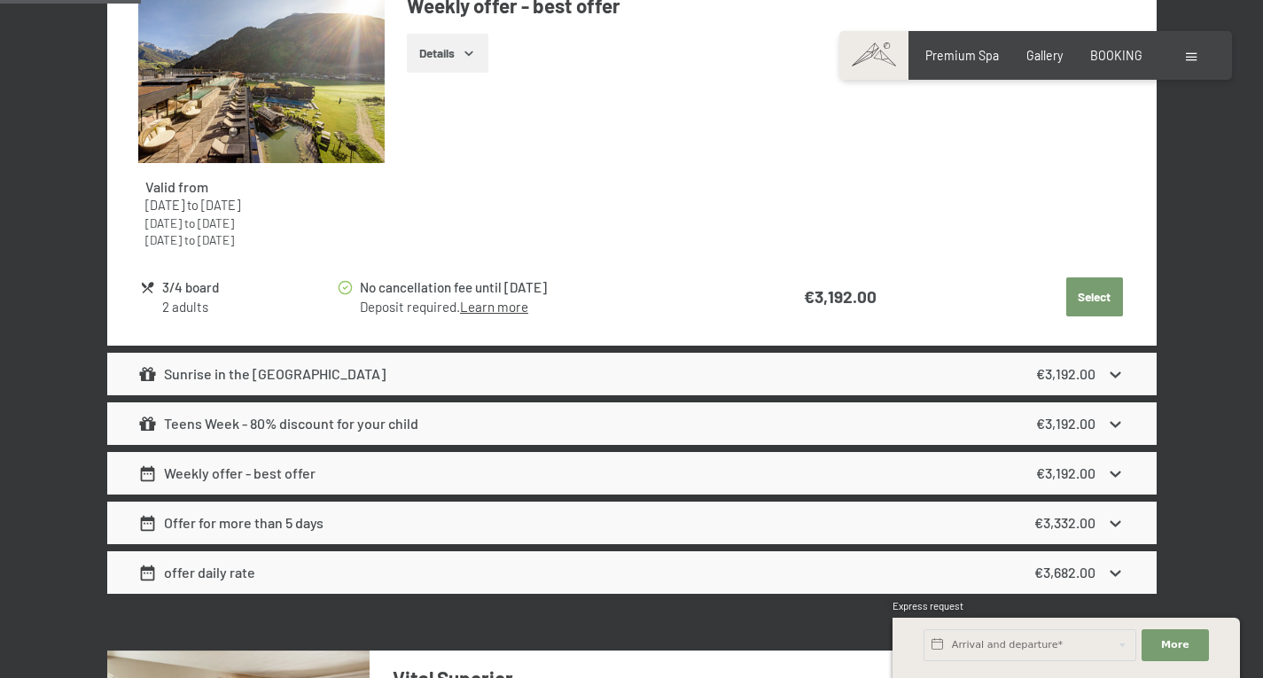
click at [1083, 286] on button "Select" at bounding box center [1095, 297] width 57 height 39
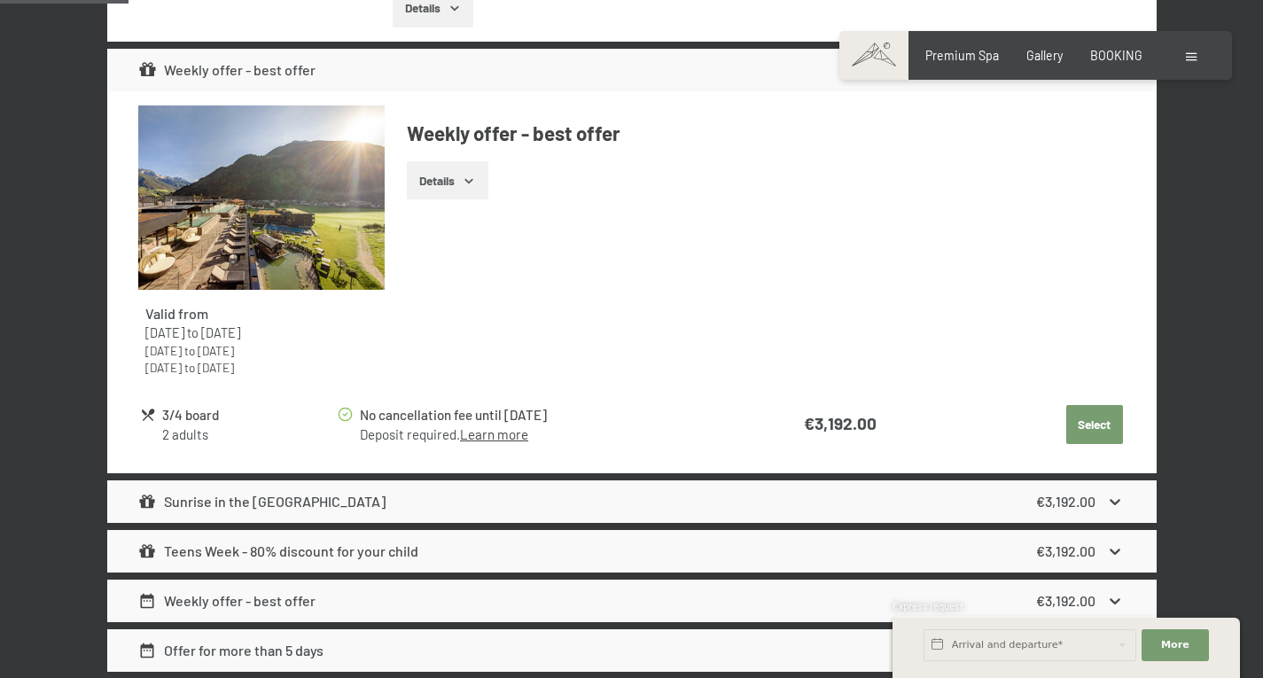
scroll to position [856, 0]
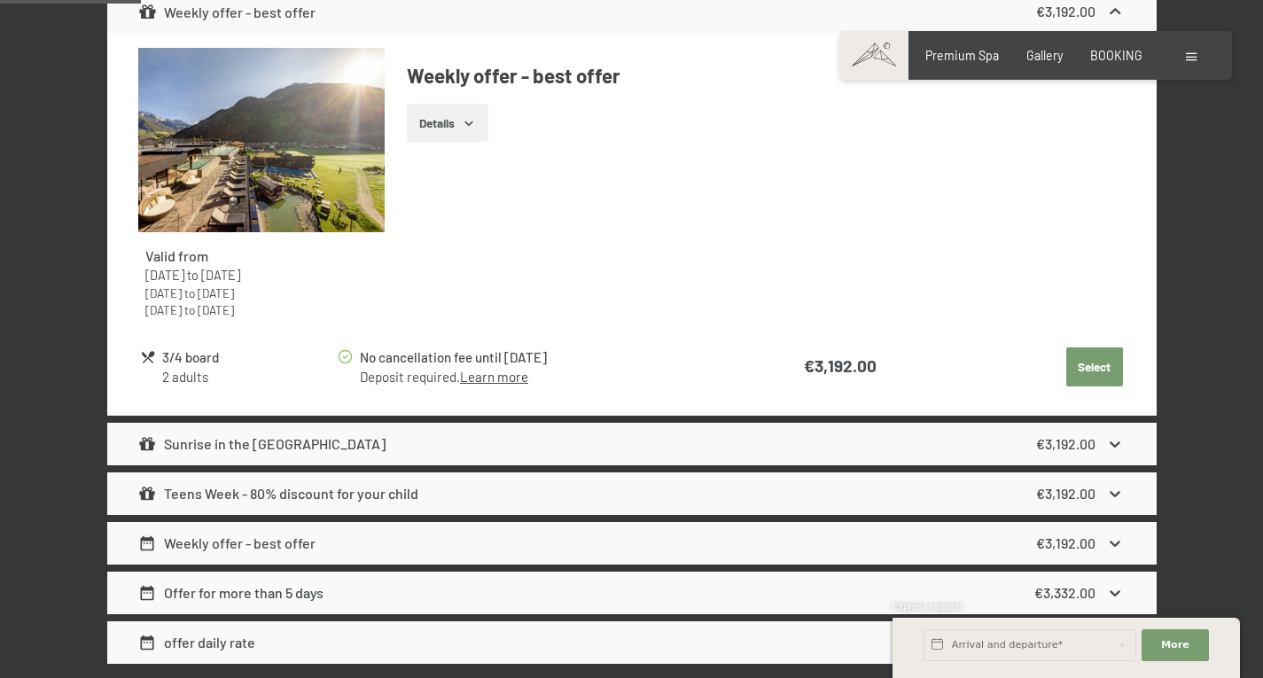
click at [1089, 363] on button "Select" at bounding box center [1095, 367] width 57 height 39
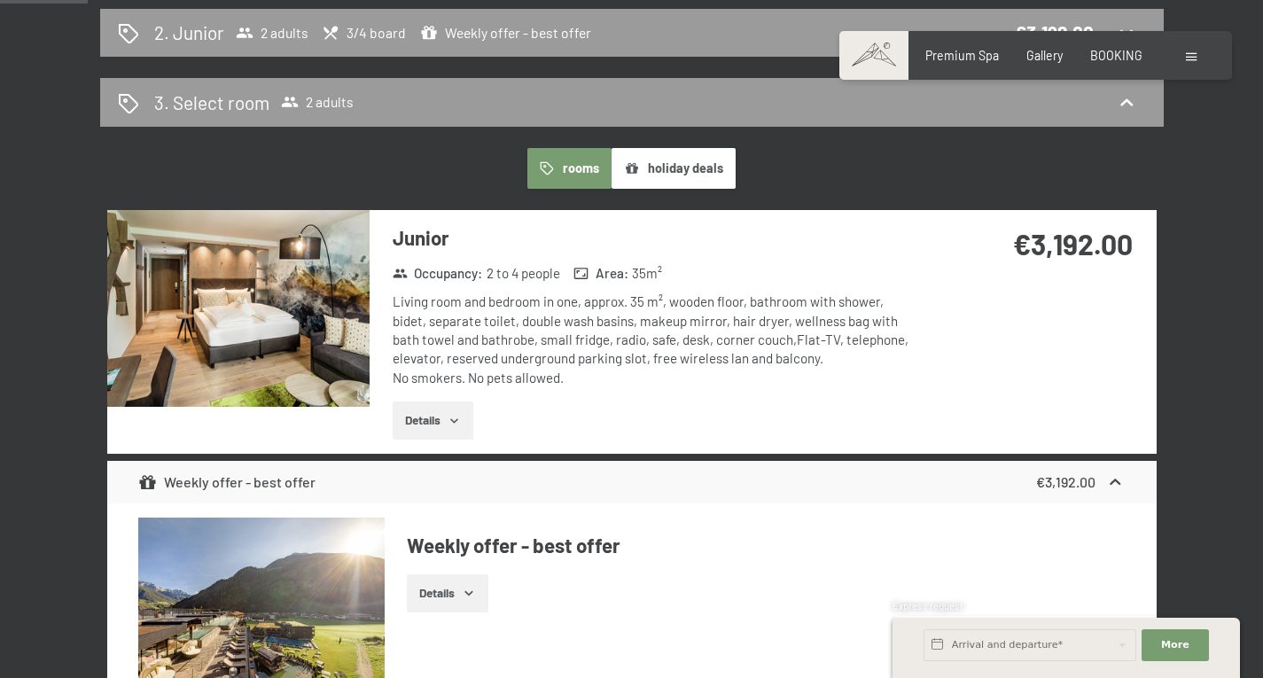
scroll to position [590, 0]
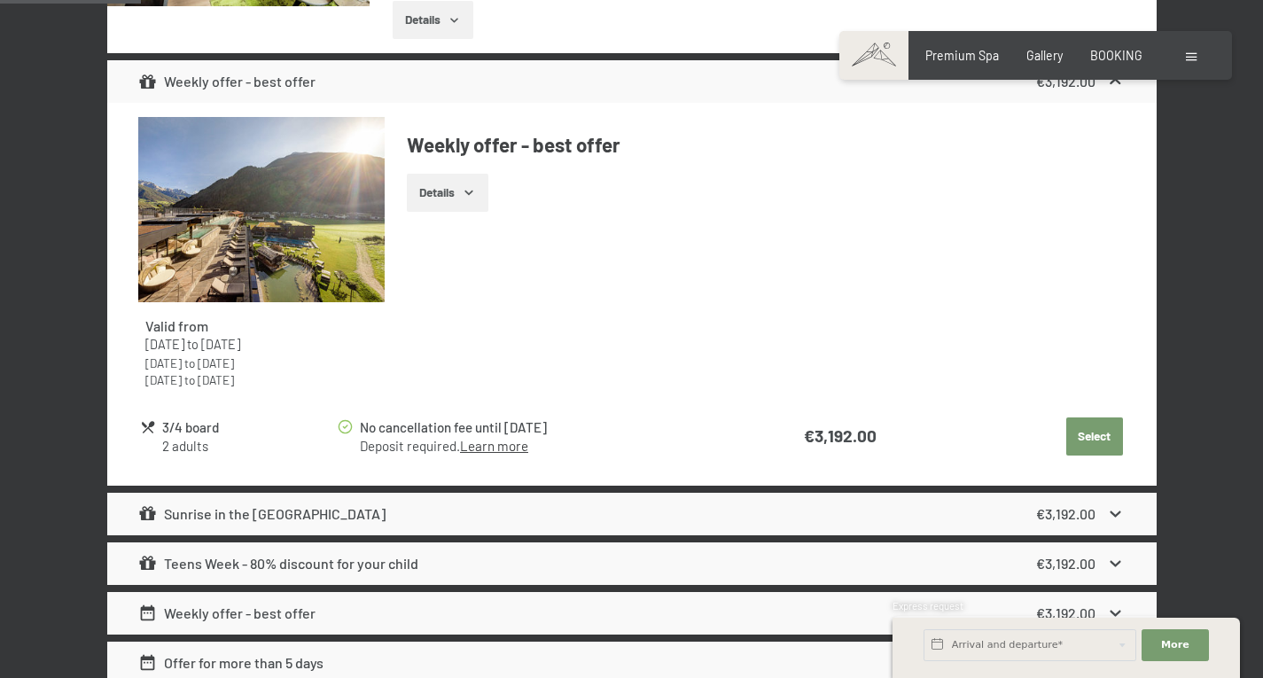
click at [1105, 424] on button "Select" at bounding box center [1095, 437] width 57 height 39
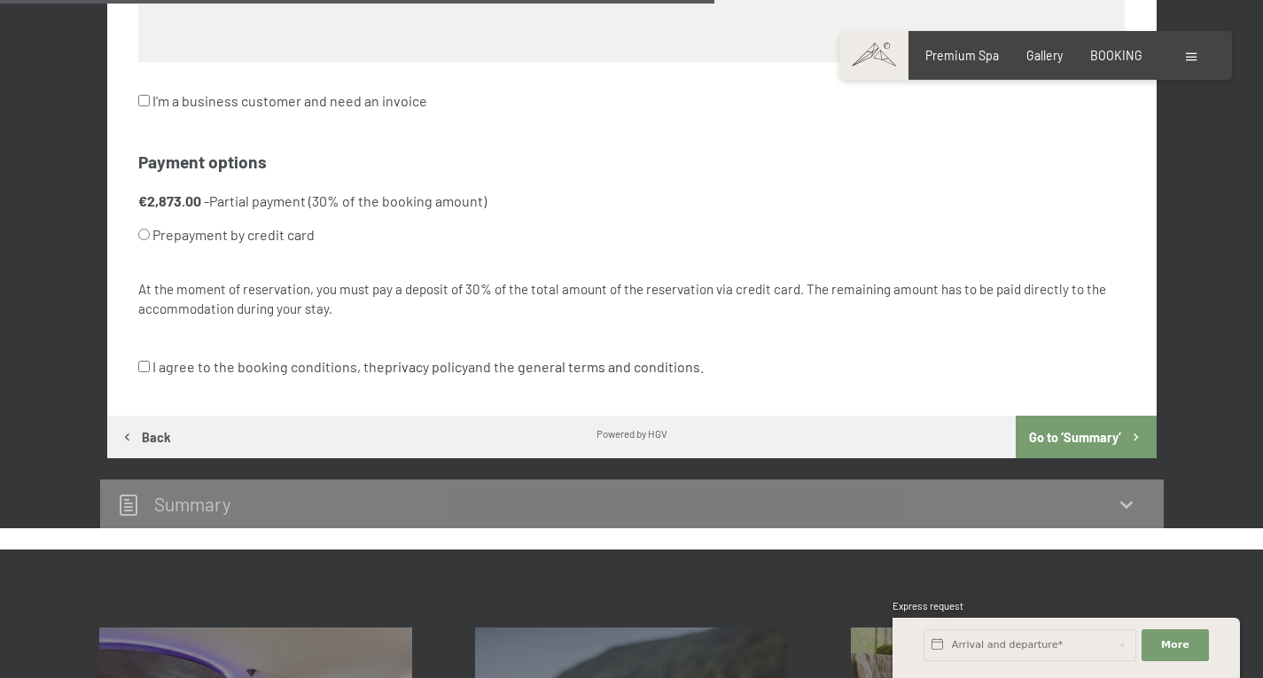
scroll to position [1210, 0]
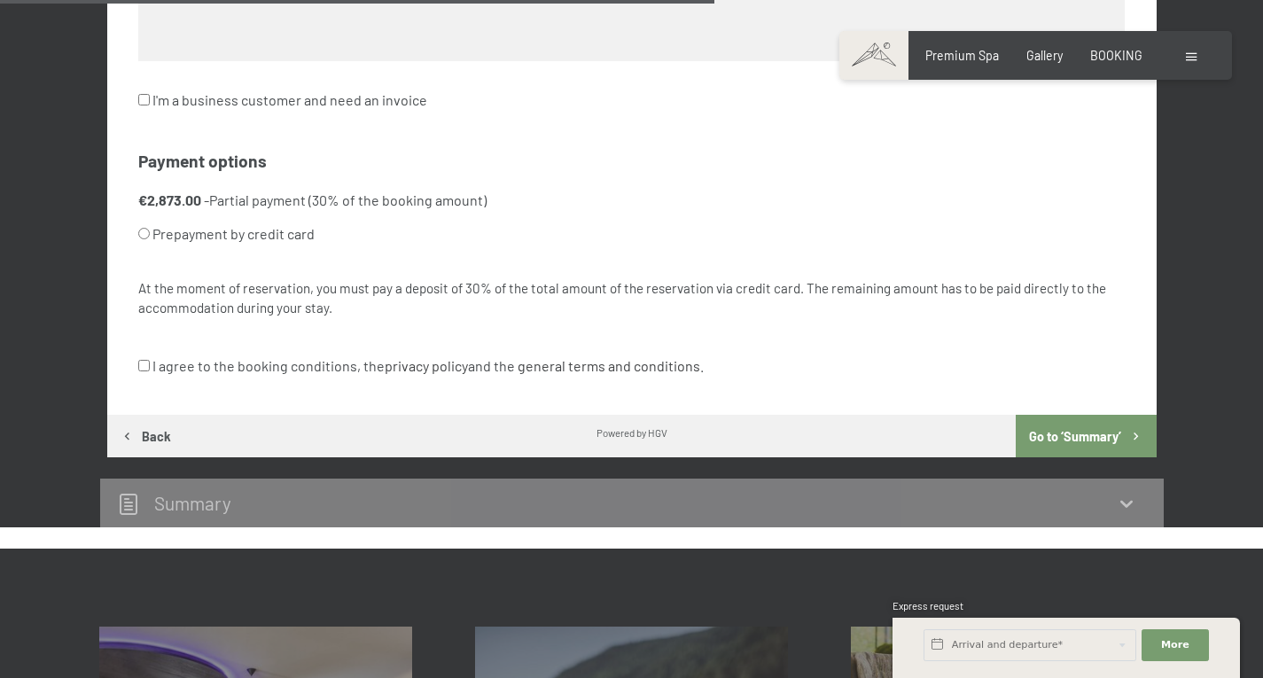
click at [147, 233] on input "Prepayment by credit card" at bounding box center [144, 234] width 12 height 12
radio input "true"
click at [142, 364] on input "I agree to the booking conditions, the privacy policy and the general terms and…" at bounding box center [144, 366] width 12 height 12
checkbox input "true"
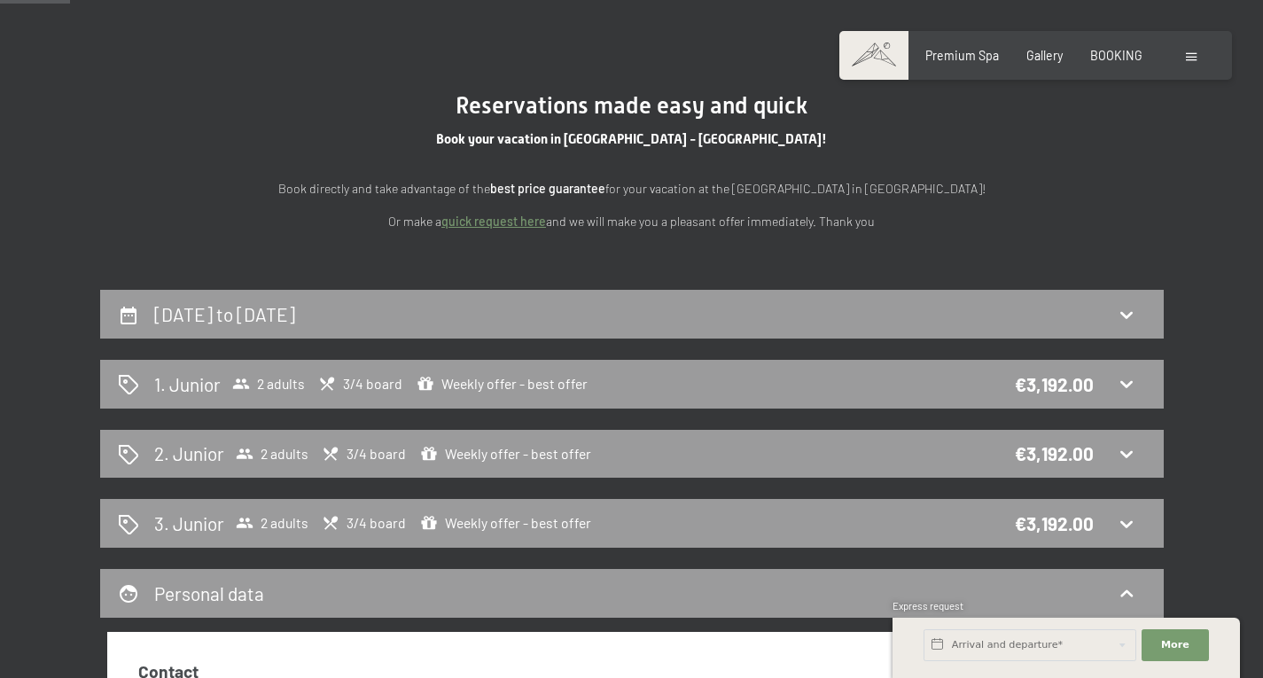
scroll to position [0, 0]
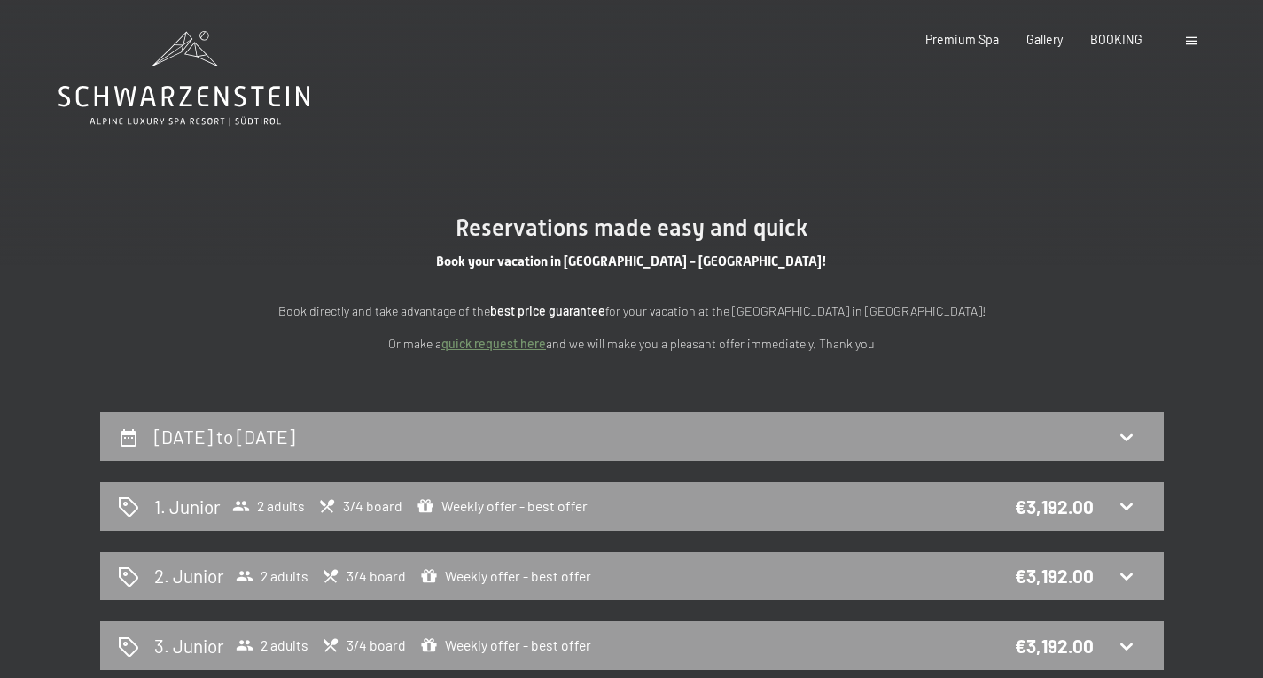
click at [180, 77] on icon at bounding box center [184, 78] width 251 height 95
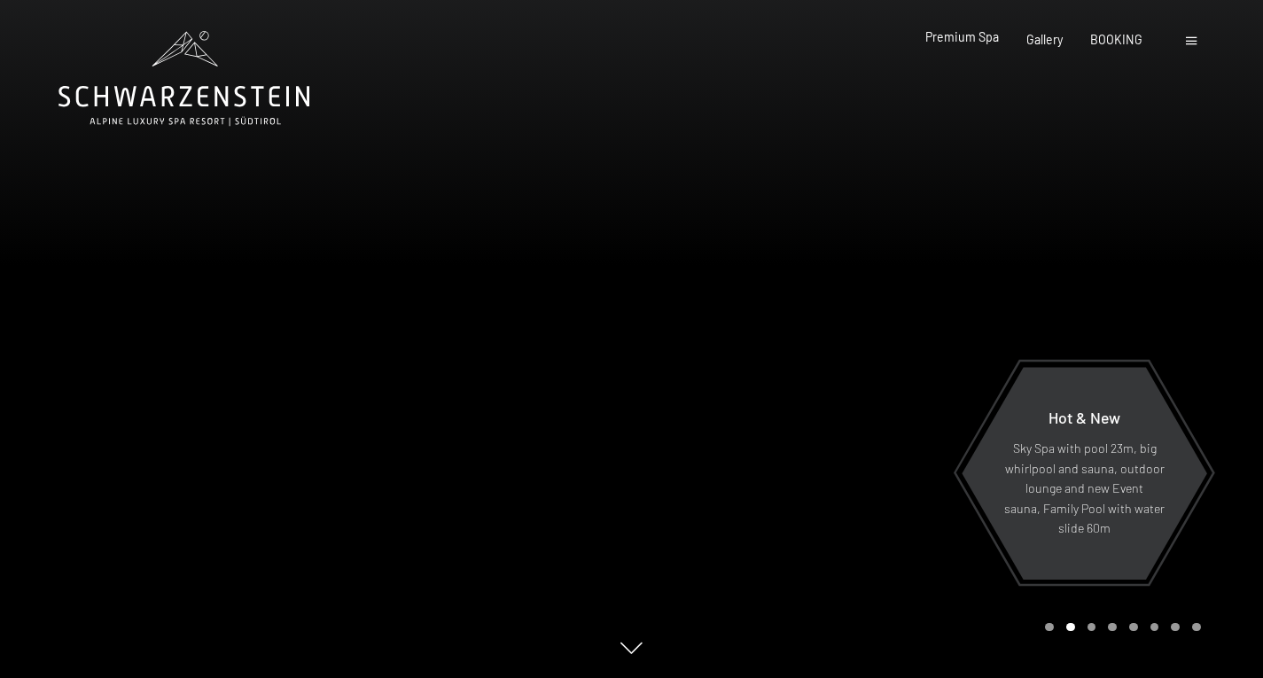
click at [957, 35] on span "Premium Spa" at bounding box center [963, 36] width 74 height 15
